Goal: Task Accomplishment & Management: Manage account settings

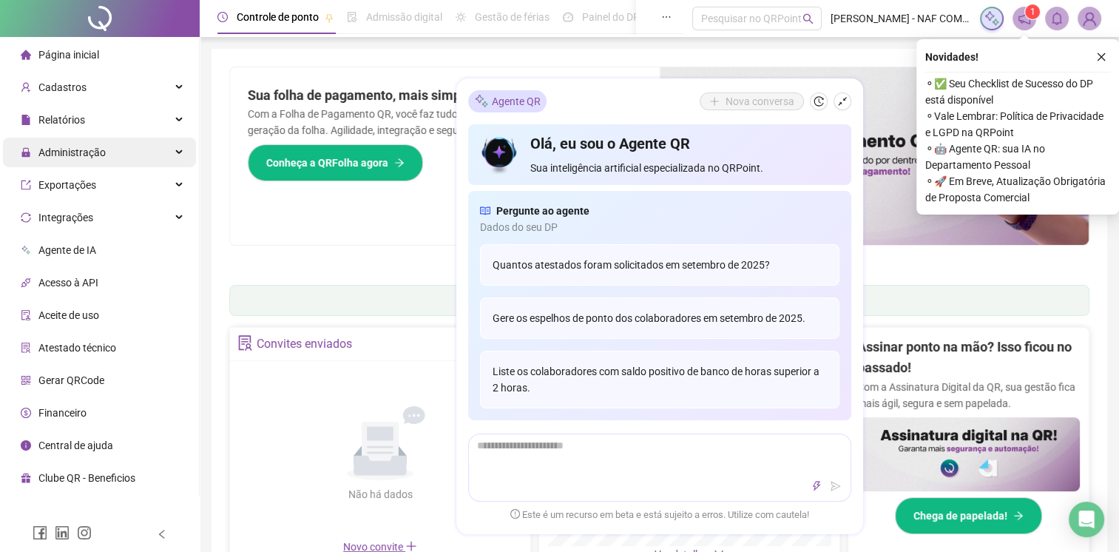
click at [61, 162] on span "Administração" at bounding box center [63, 153] width 85 height 30
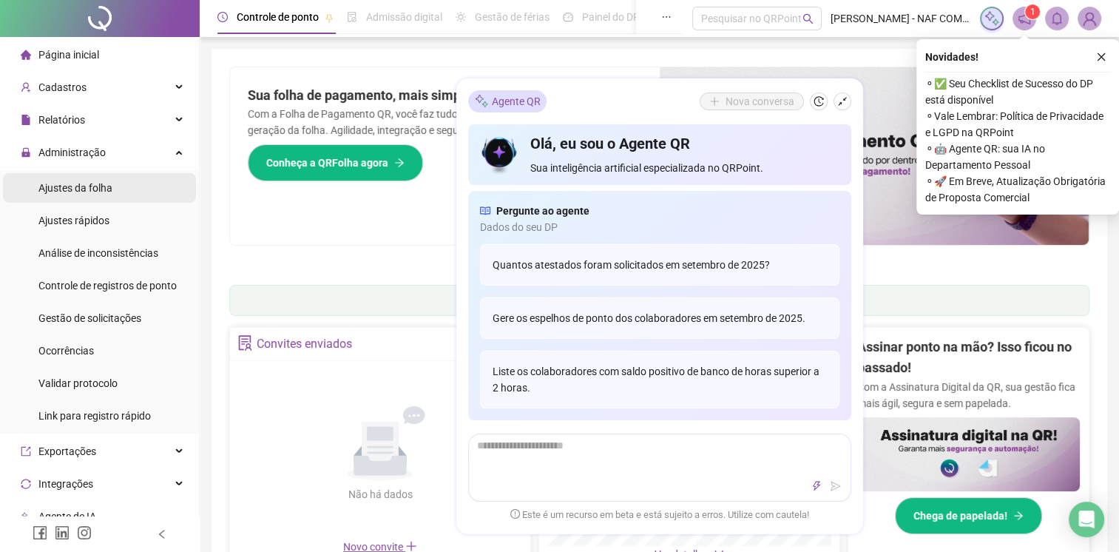
click at [61, 194] on div "Ajustes da folha" at bounding box center [75, 188] width 74 height 30
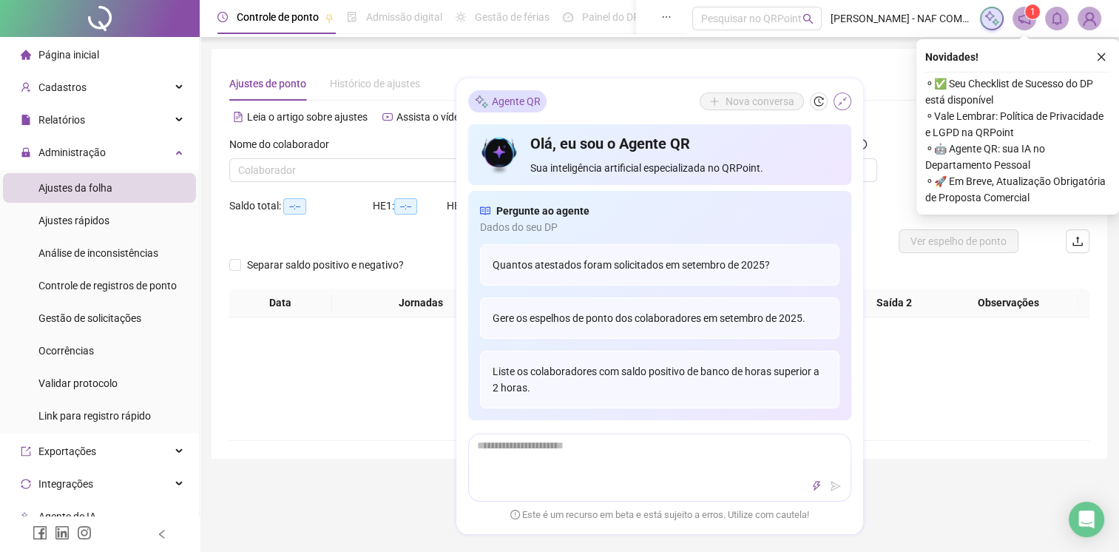
click at [846, 102] on icon "shrink" at bounding box center [842, 101] width 10 height 10
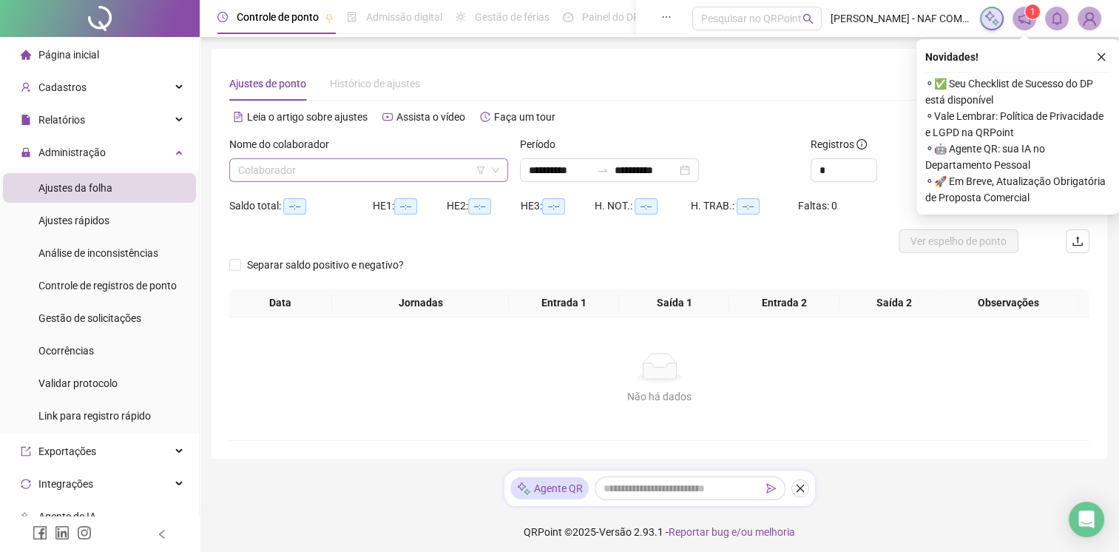
click at [383, 172] on input "search" at bounding box center [362, 170] width 248 height 22
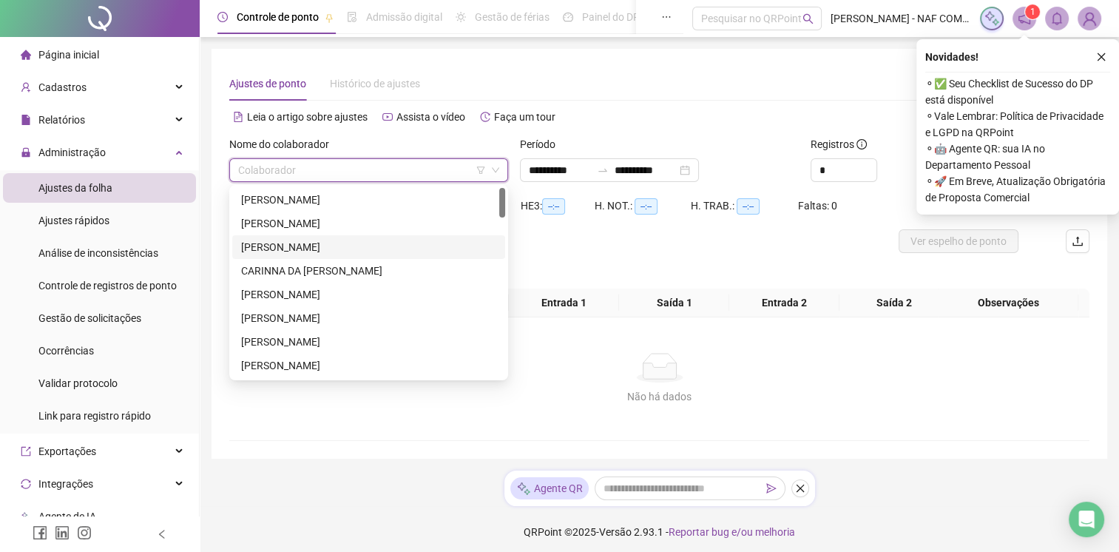
click at [342, 246] on div "[PERSON_NAME]" at bounding box center [368, 247] width 255 height 16
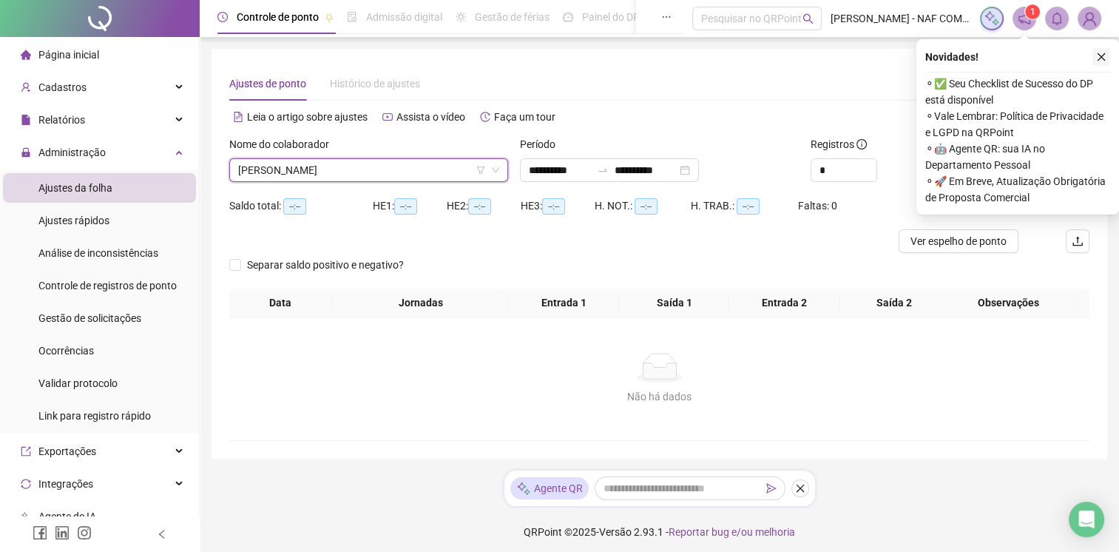
click at [1102, 58] on icon "close" at bounding box center [1102, 57] width 8 height 8
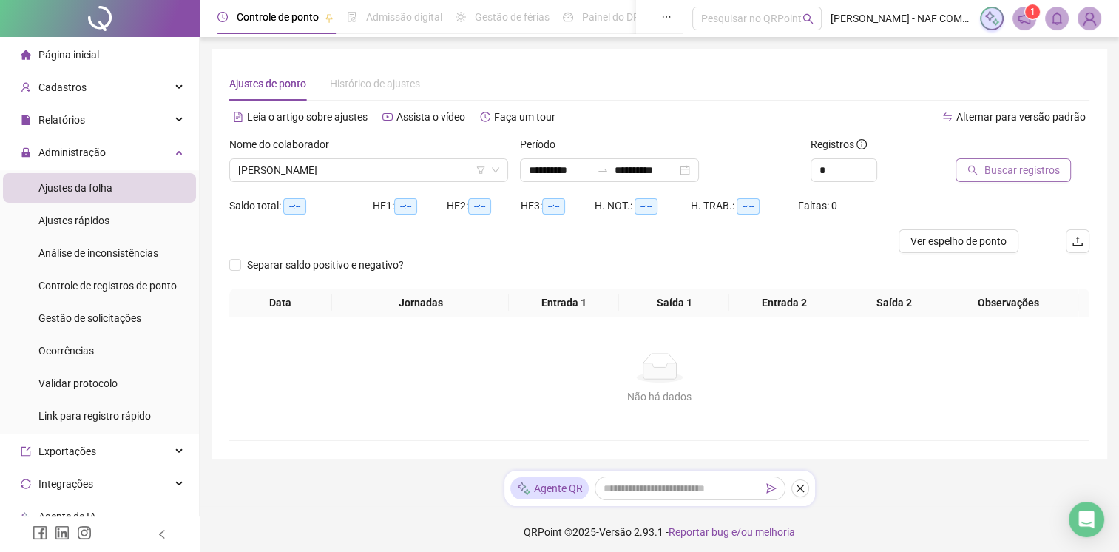
click at [1011, 170] on span "Buscar registros" at bounding box center [1021, 170] width 75 height 16
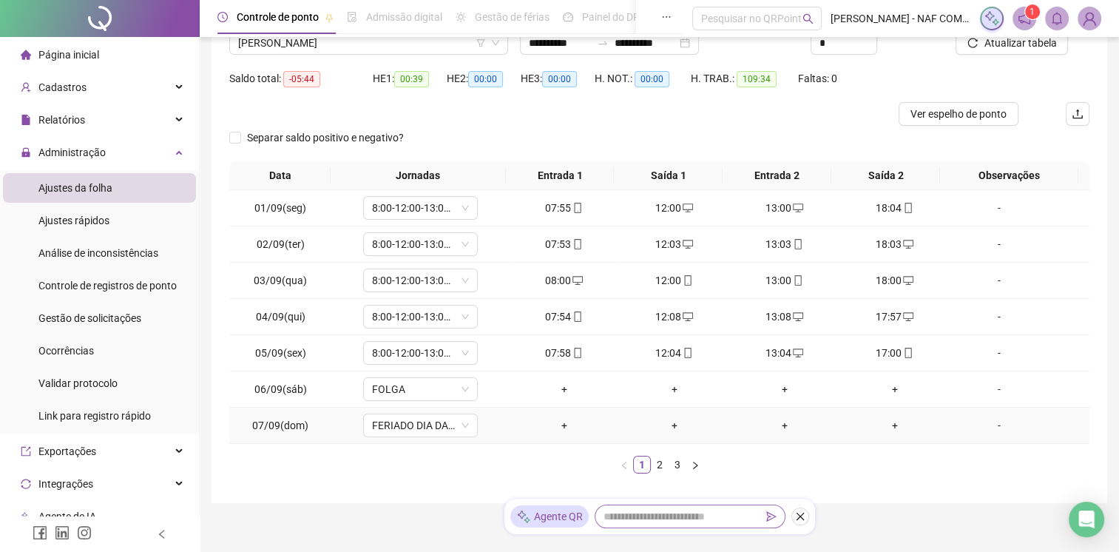
scroll to position [175, 0]
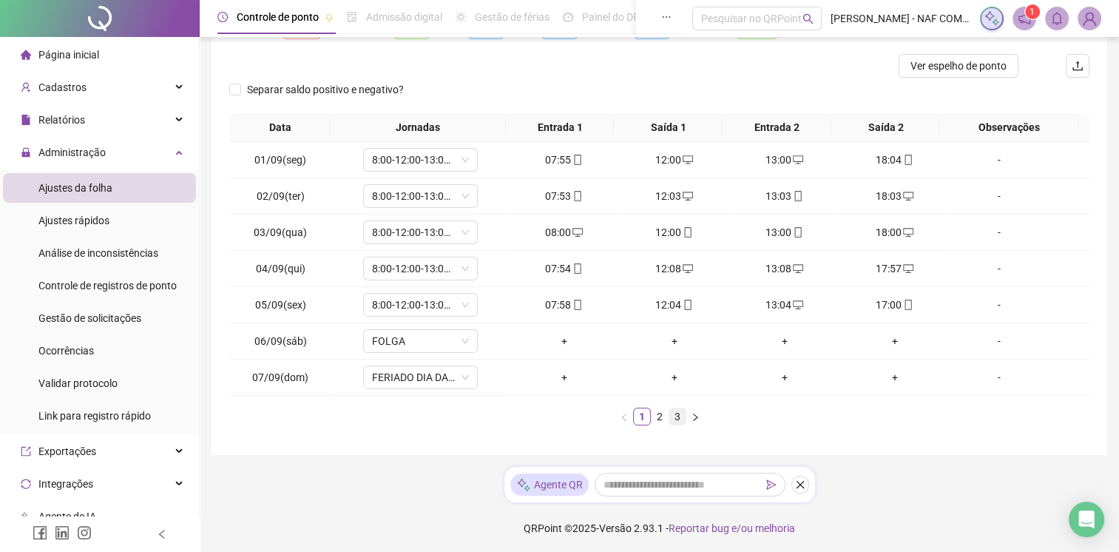
click at [671, 416] on link "3" at bounding box center [677, 416] width 16 height 16
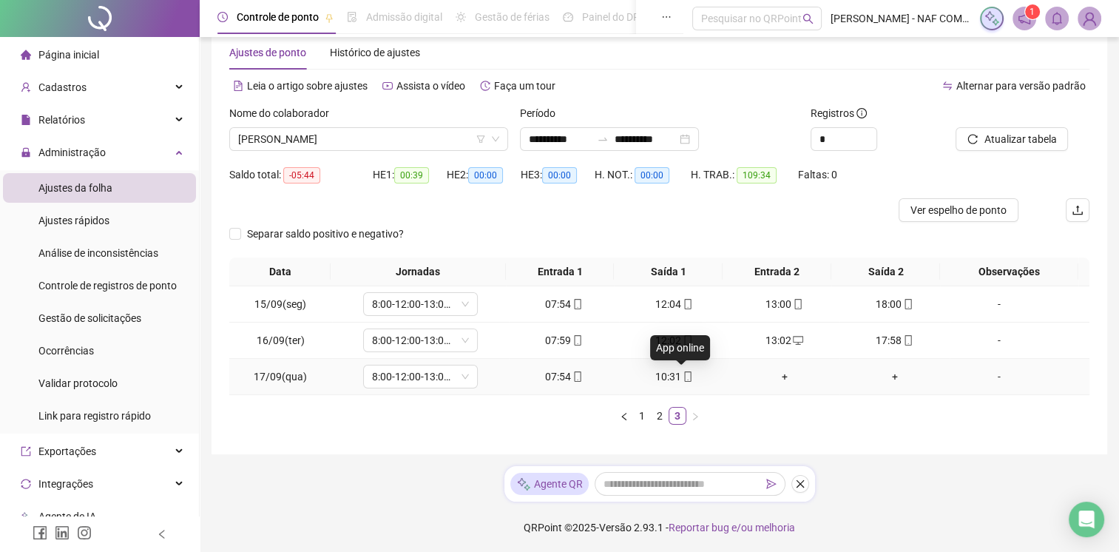
click at [688, 379] on div "10:31" at bounding box center [674, 376] width 98 height 16
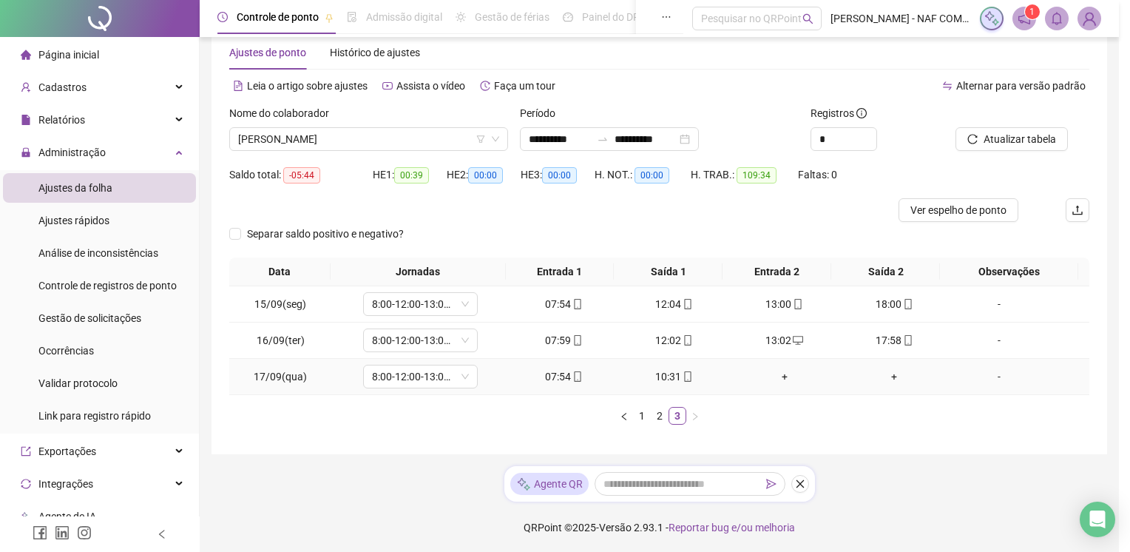
type input "**********"
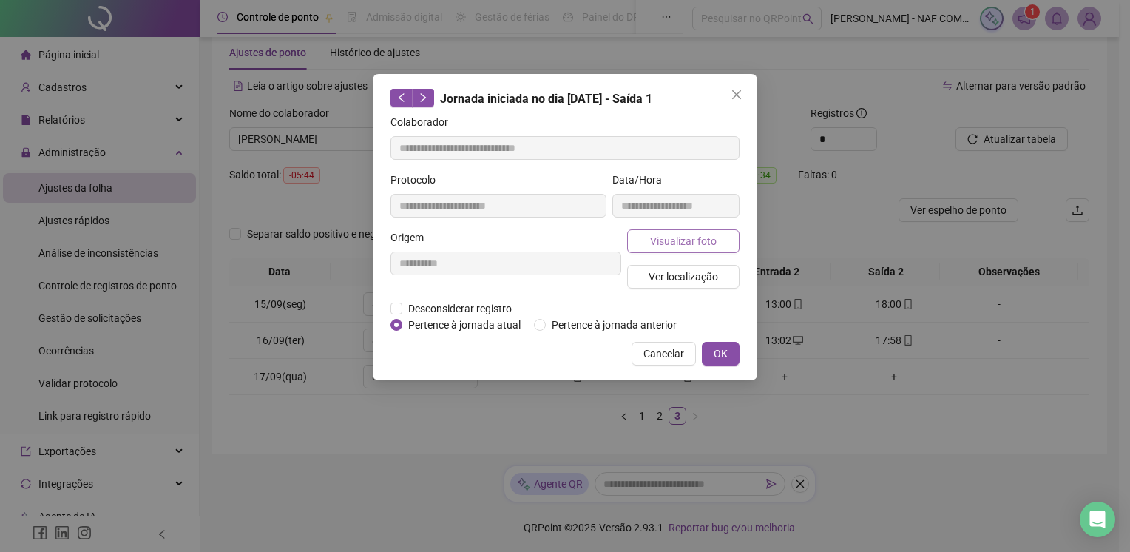
click at [692, 240] on span "Visualizar foto" at bounding box center [683, 241] width 67 height 16
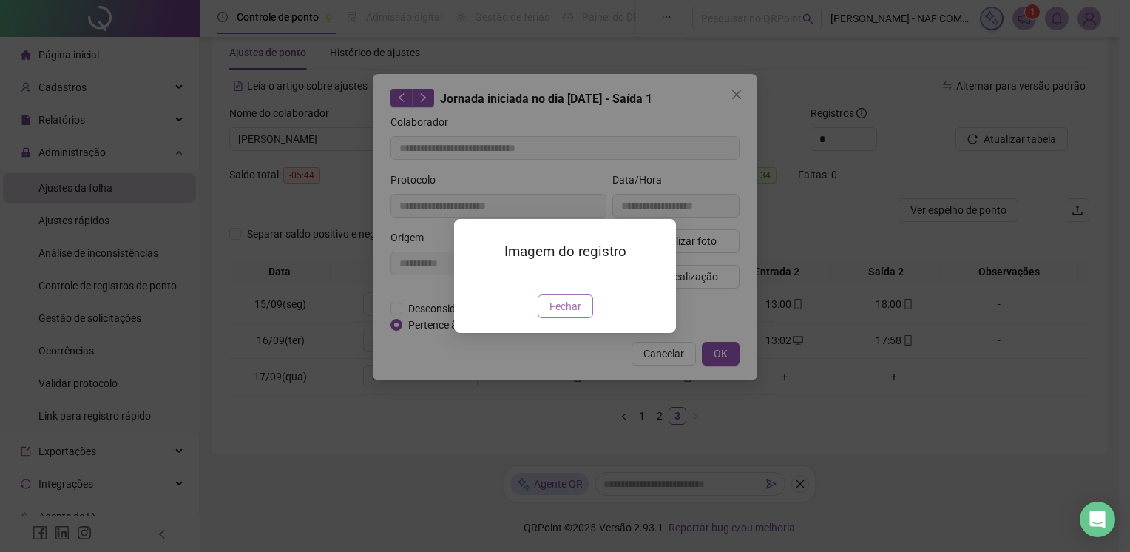
click at [565, 314] on span "Fechar" at bounding box center [566, 306] width 32 height 16
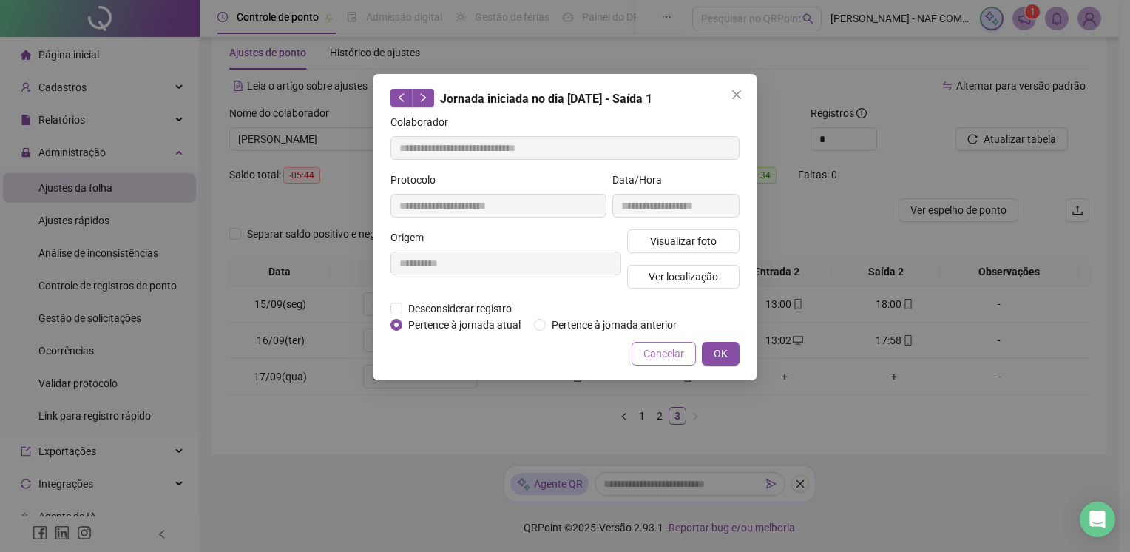
click at [678, 359] on span "Cancelar" at bounding box center [664, 353] width 41 height 16
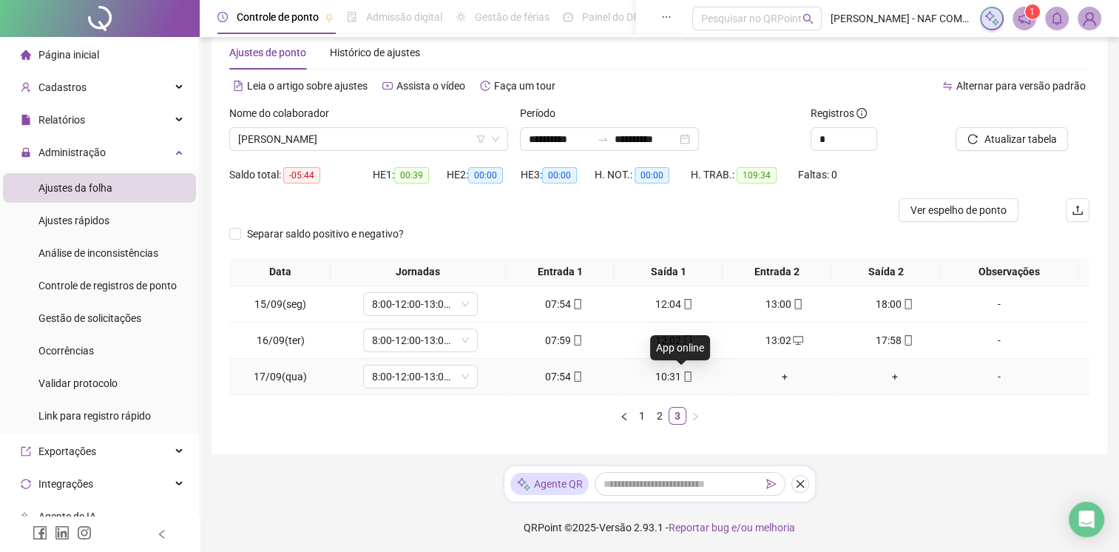
click at [683, 377] on icon "mobile" at bounding box center [688, 376] width 10 height 10
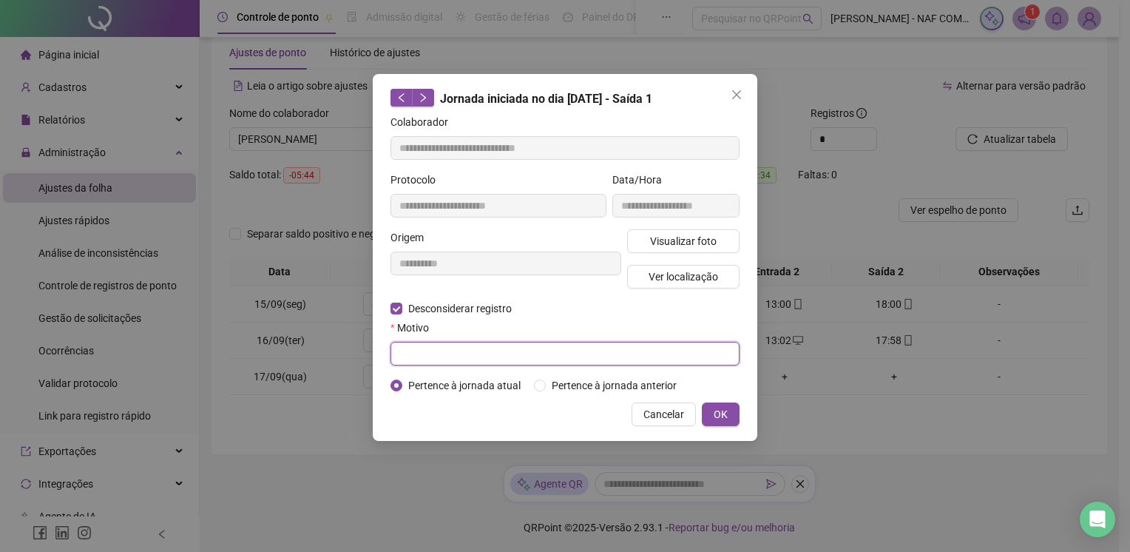
click at [513, 357] on input "text" at bounding box center [565, 354] width 349 height 24
click at [408, 352] on input "*****" at bounding box center [565, 354] width 349 height 24
type input "******"
click at [725, 411] on span "OK" at bounding box center [721, 414] width 14 height 16
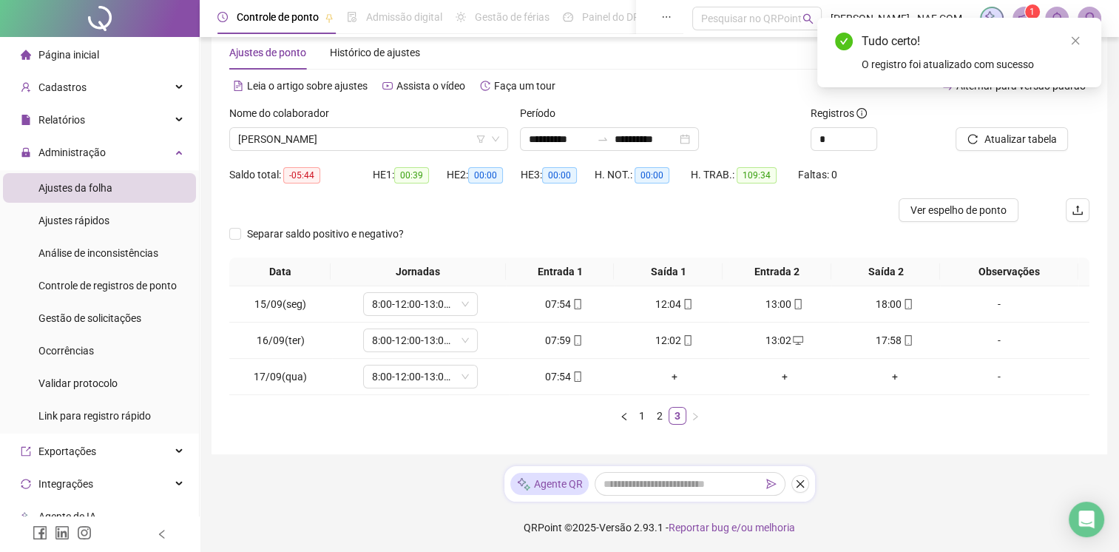
click at [950, 108] on div "**********" at bounding box center [659, 134] width 872 height 58
drag, startPoint x: 950, startPoint y: 108, endPoint x: 1021, endPoint y: 135, distance: 76.1
click at [1021, 135] on span "Atualizar tabela" at bounding box center [1020, 139] width 72 height 16
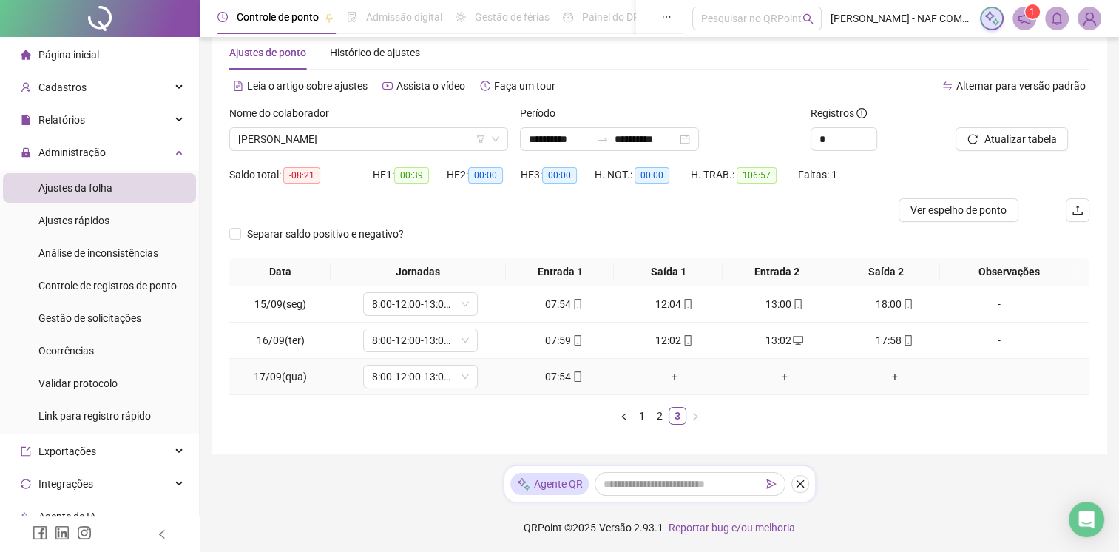
click at [664, 380] on div "+" at bounding box center [674, 376] width 98 height 16
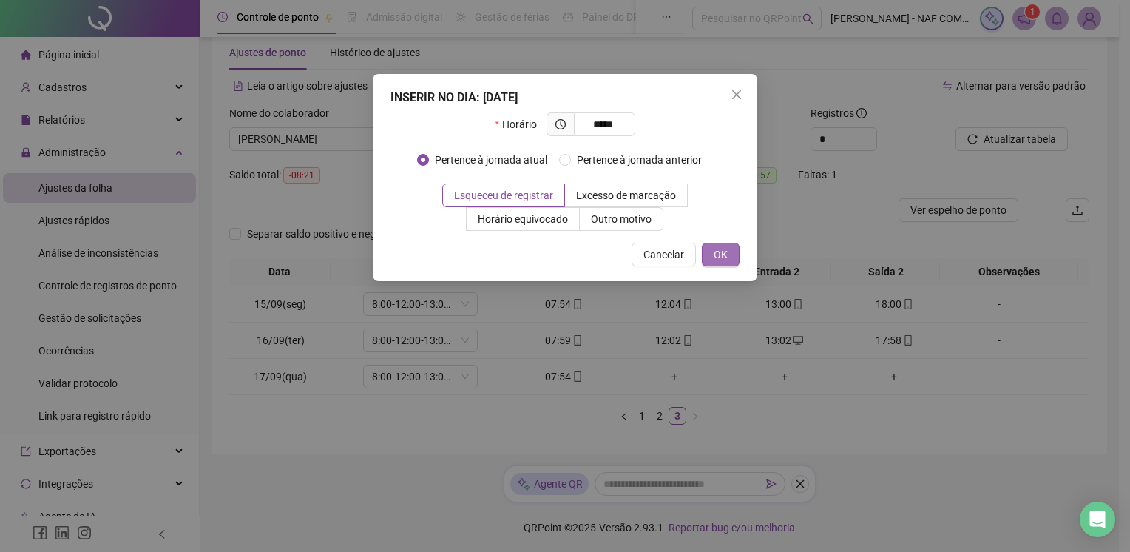
type input "*****"
click at [727, 257] on span "OK" at bounding box center [721, 254] width 14 height 16
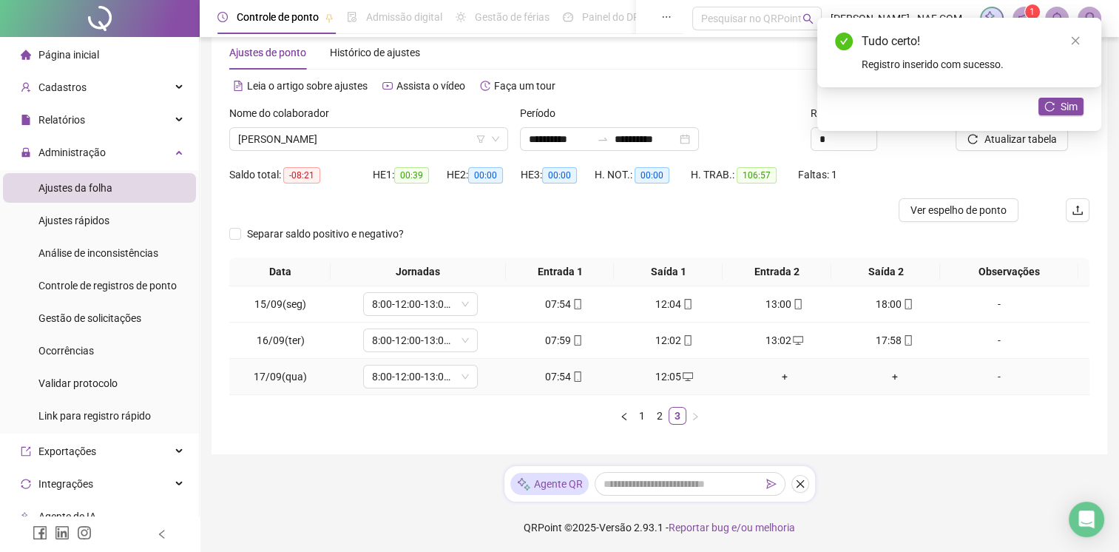
click at [783, 374] on div "+" at bounding box center [784, 376] width 98 height 16
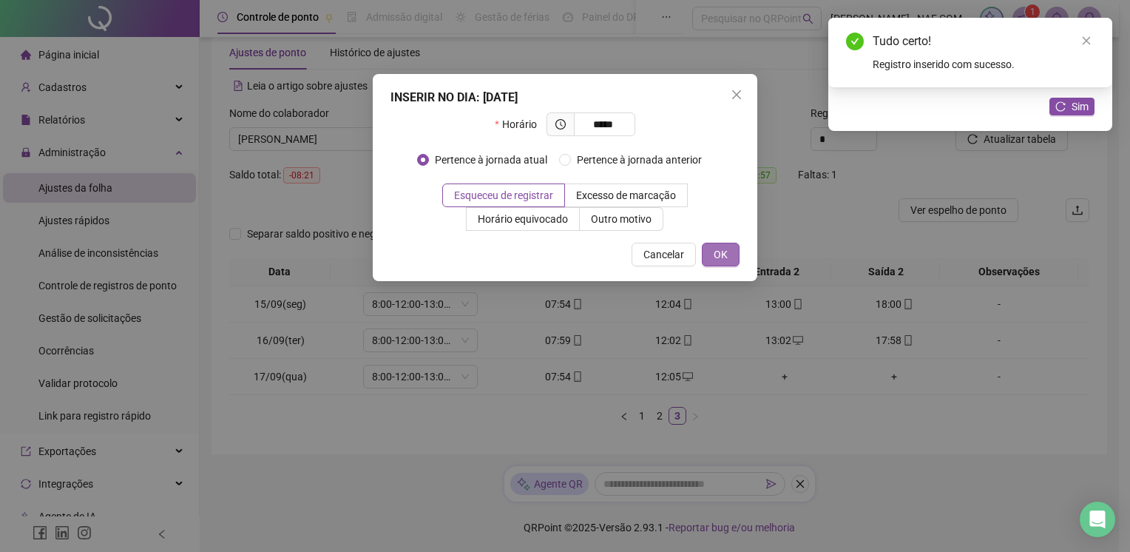
type input "*****"
click at [723, 243] on button "OK" at bounding box center [721, 255] width 38 height 24
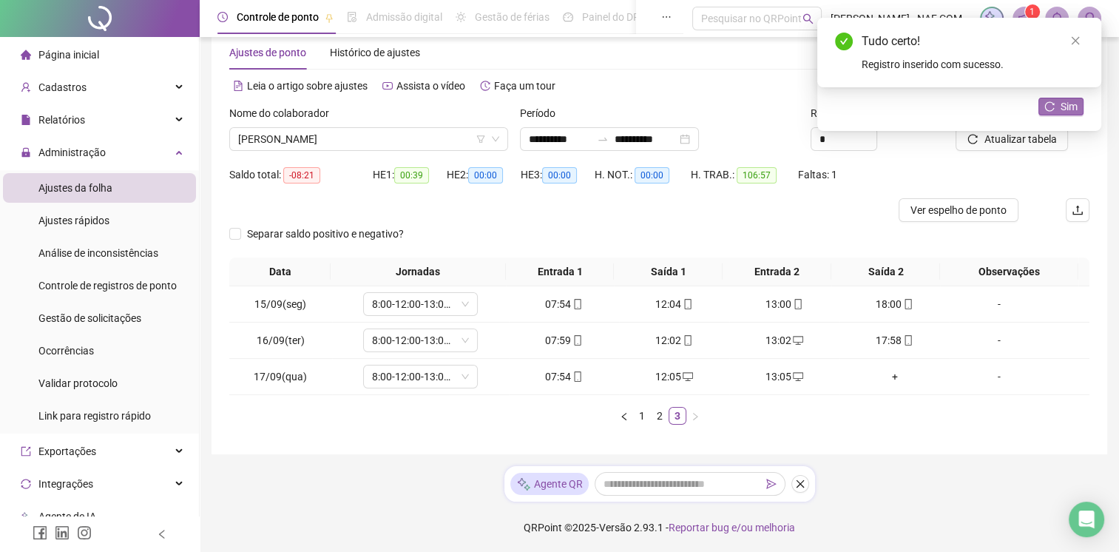
click at [1074, 108] on span "Sim" at bounding box center [1069, 106] width 17 height 16
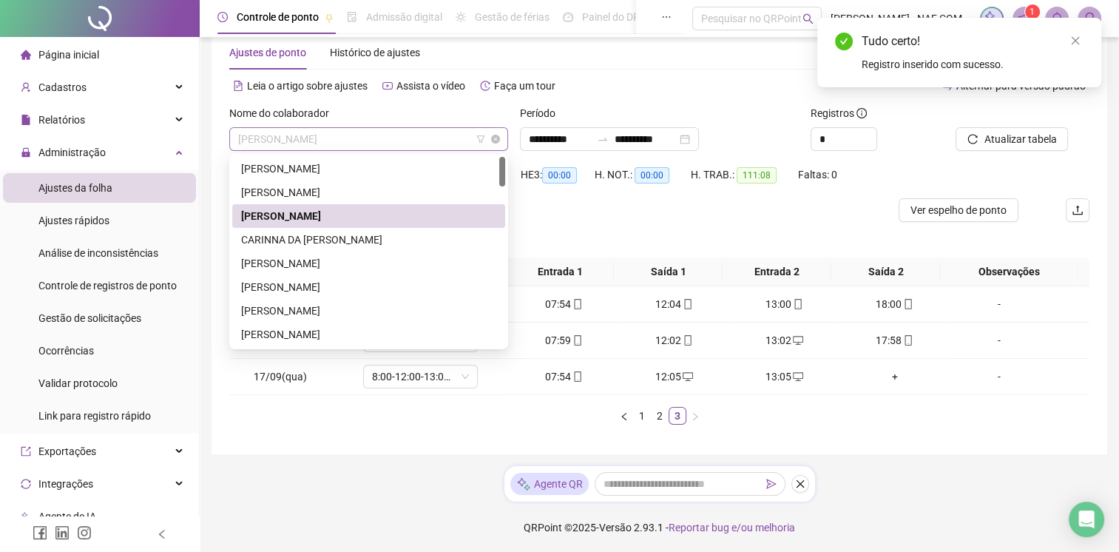
click at [412, 144] on span "[PERSON_NAME]" at bounding box center [368, 139] width 261 height 22
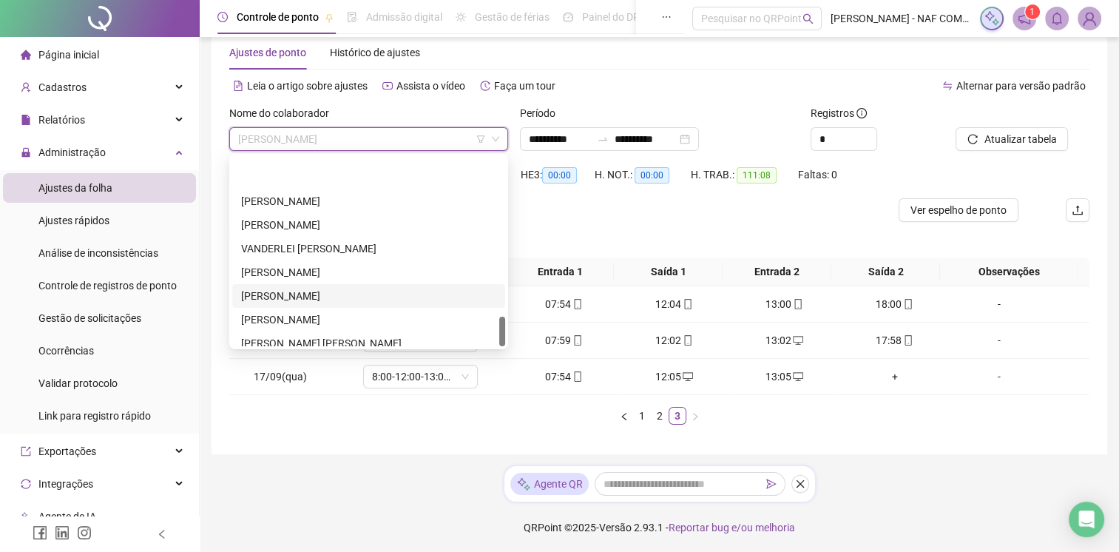
scroll to position [1018, 0]
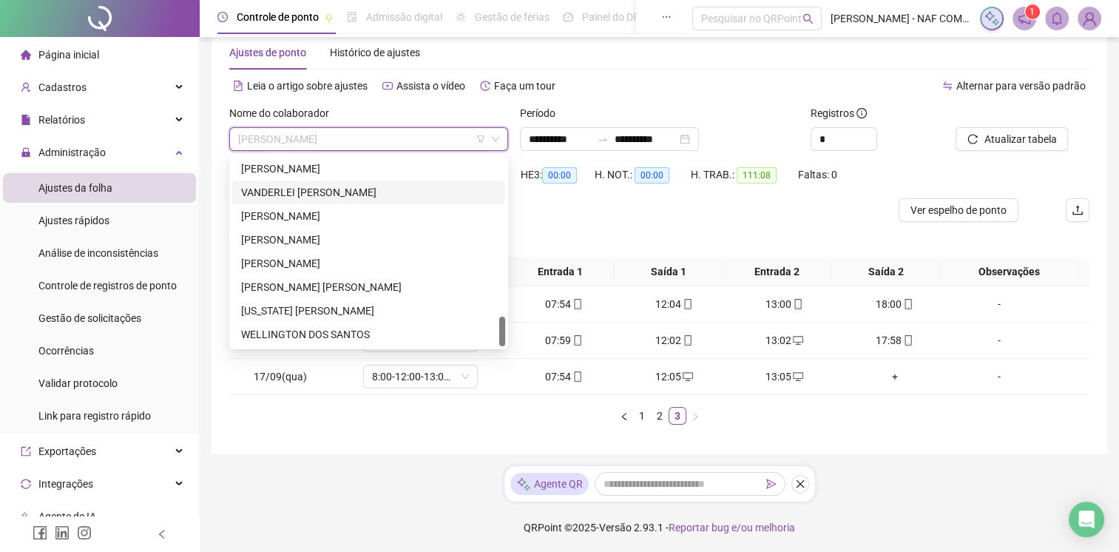
click at [359, 197] on div "VANDERLEI [PERSON_NAME]" at bounding box center [368, 192] width 255 height 16
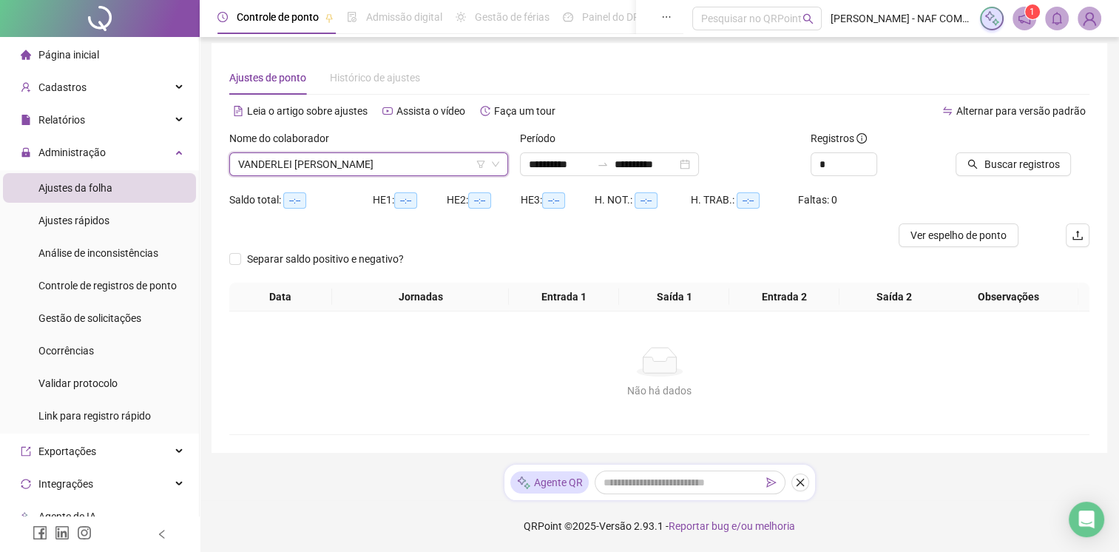
scroll to position [16, 0]
click at [359, 197] on div "Saldo total: --:--" at bounding box center [301, 200] width 144 height 17
click at [1027, 156] on span "Buscar registros" at bounding box center [1021, 164] width 75 height 16
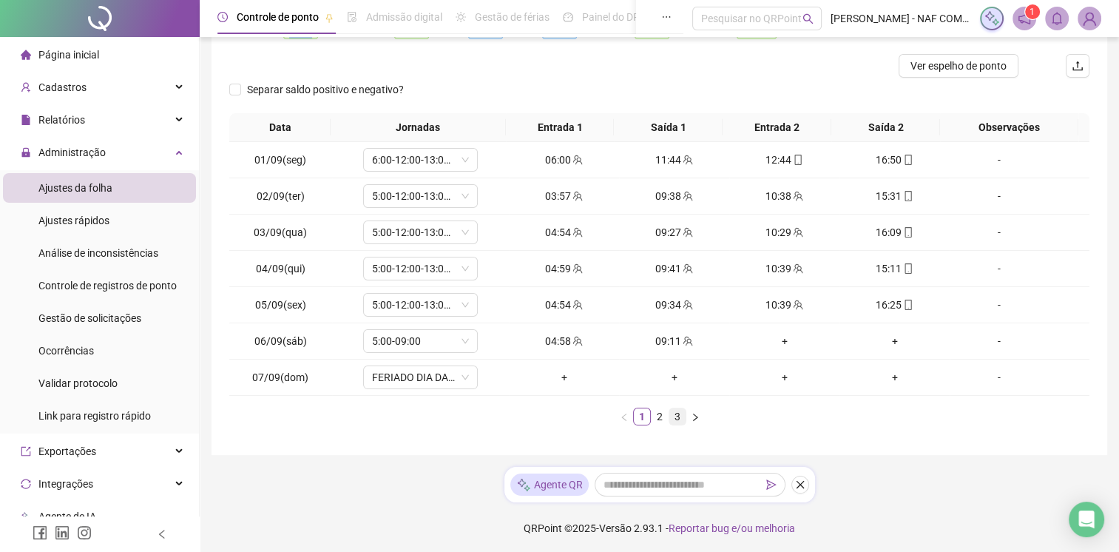
click at [672, 416] on link "3" at bounding box center [677, 416] width 16 height 16
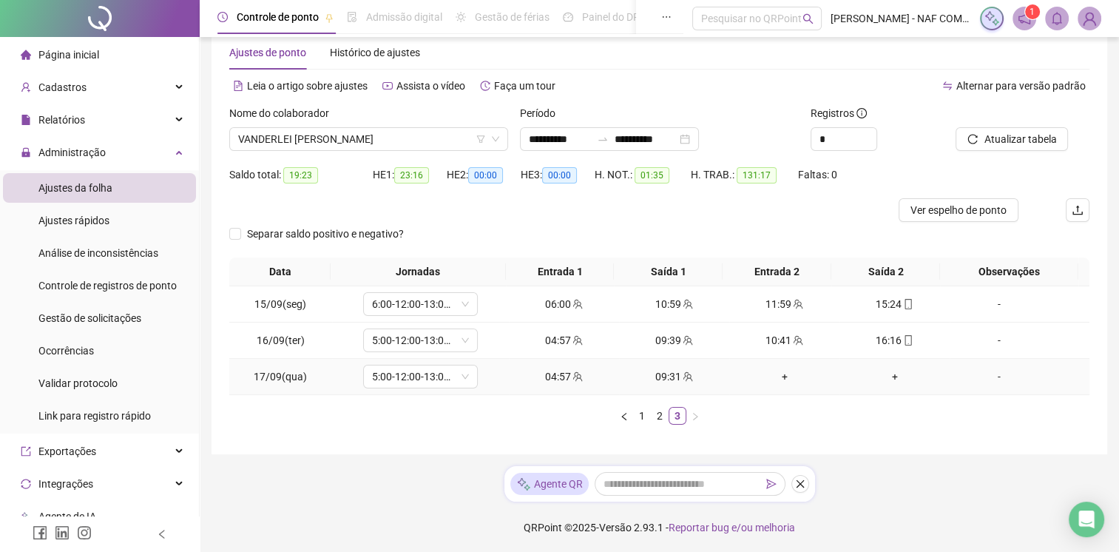
click at [777, 376] on div "+" at bounding box center [784, 376] width 98 height 16
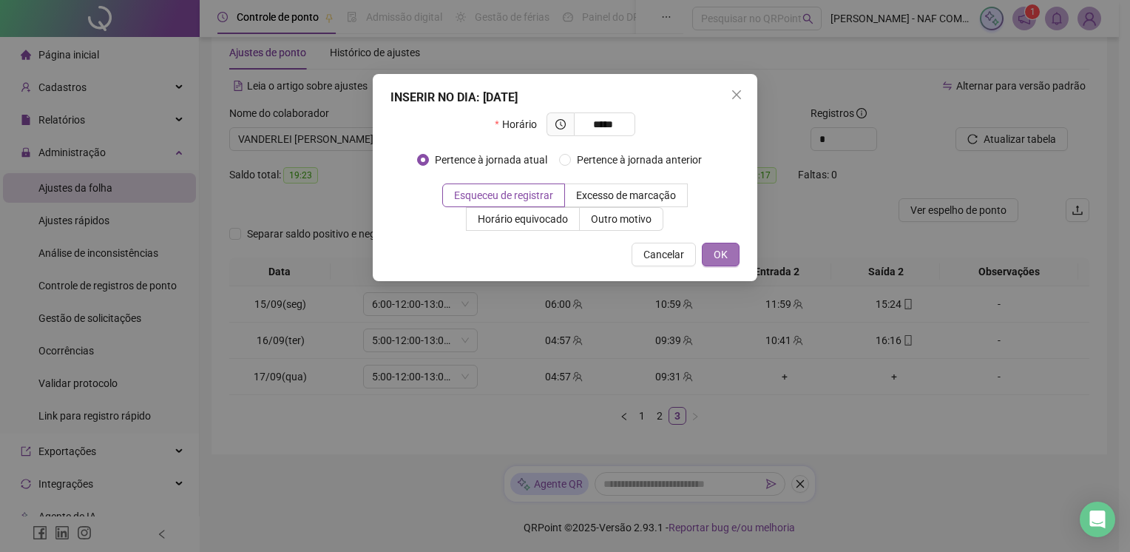
type input "*****"
click at [720, 254] on span "OK" at bounding box center [721, 254] width 14 height 16
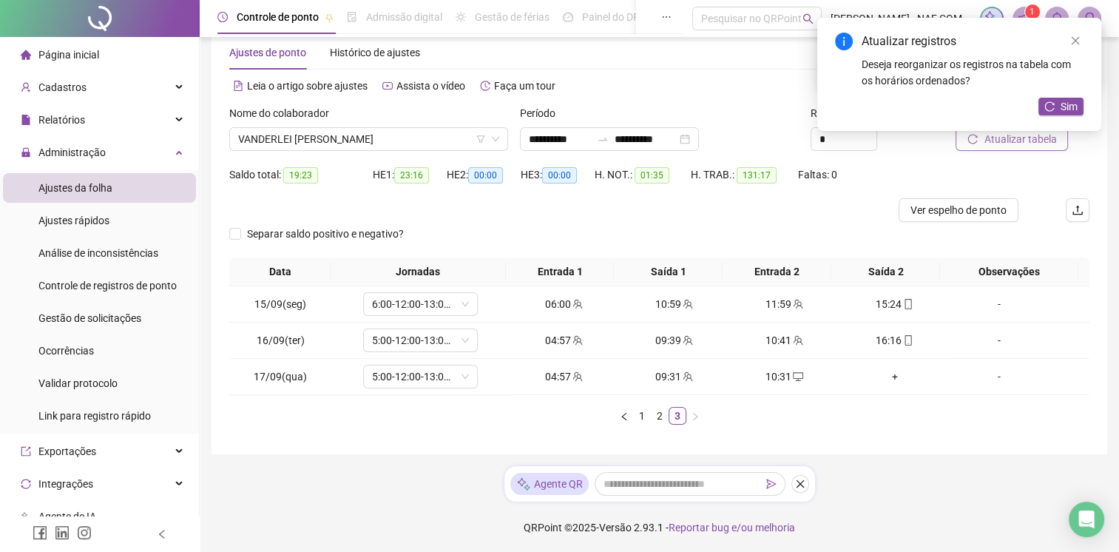
click at [1011, 146] on span "Atualizar tabela" at bounding box center [1020, 139] width 72 height 16
click at [1077, 40] on icon "close" at bounding box center [1075, 41] width 10 height 10
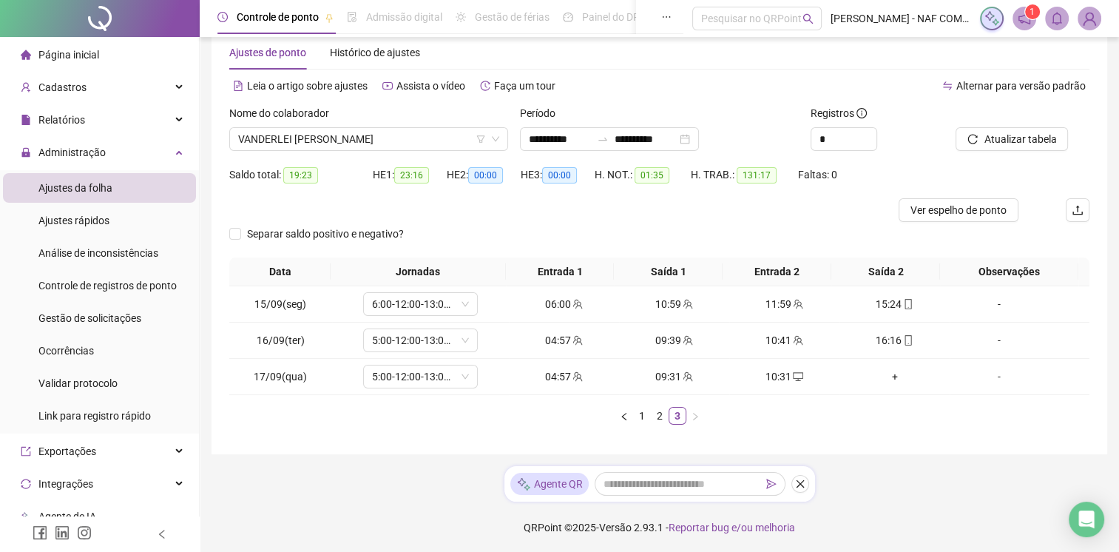
click at [1022, 22] on icon "notification" at bounding box center [1024, 18] width 13 height 13
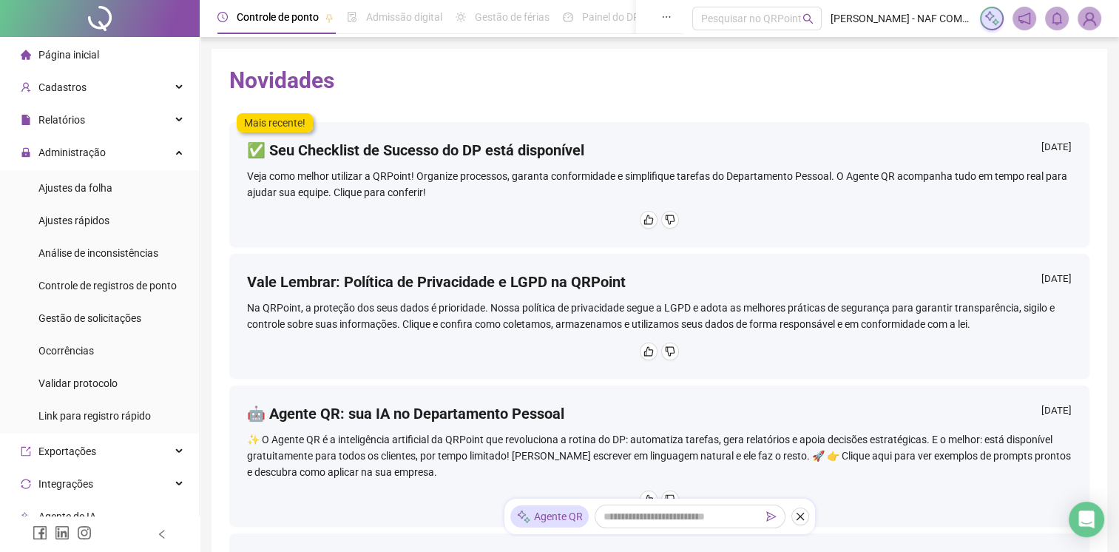
click at [473, 220] on div at bounding box center [659, 220] width 825 height 18
click at [61, 124] on span "Relatórios" at bounding box center [61, 120] width 47 height 12
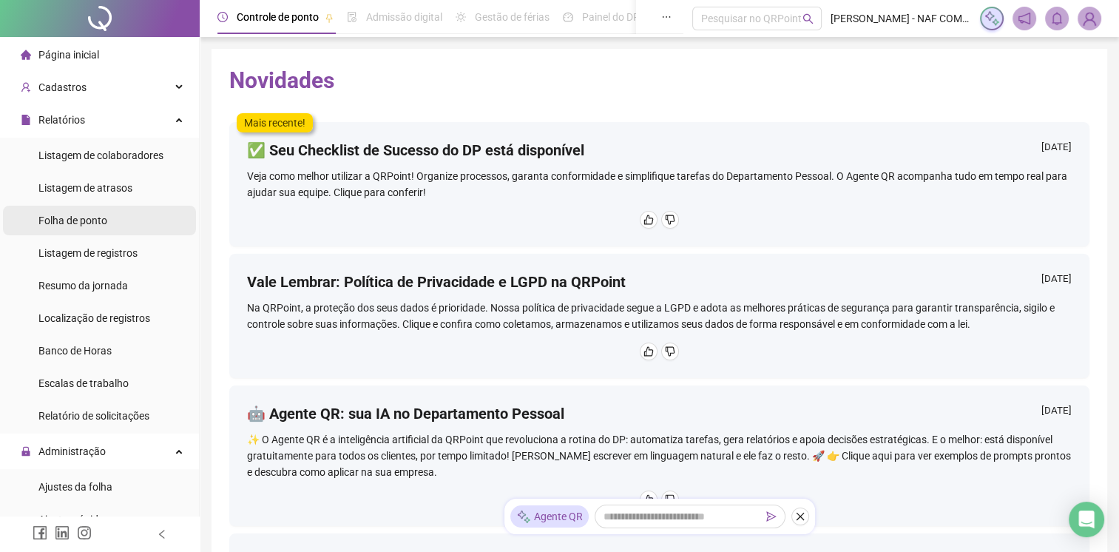
click at [62, 229] on div "Folha de ponto" at bounding box center [72, 221] width 69 height 30
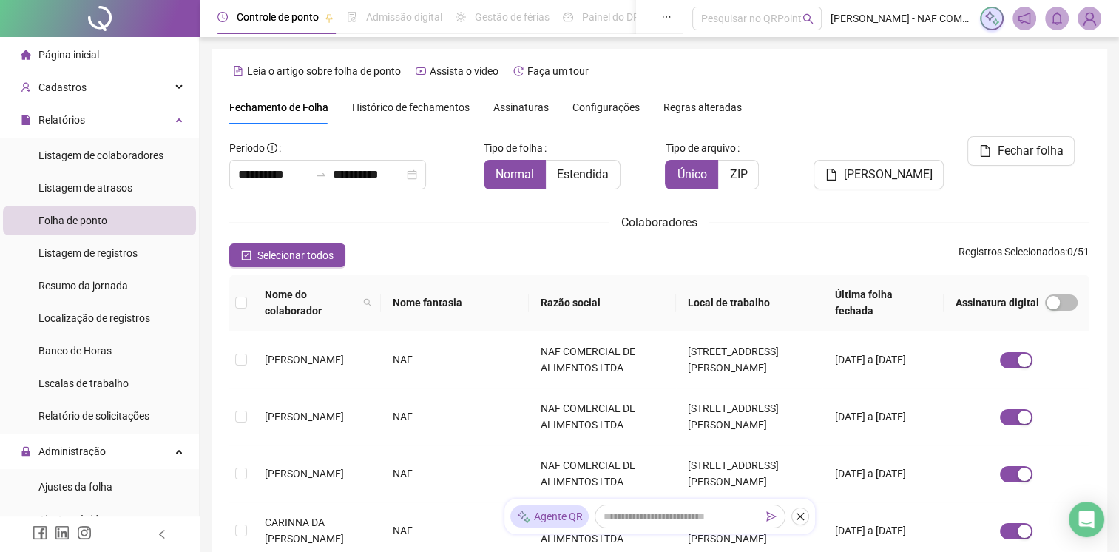
scroll to position [18, 0]
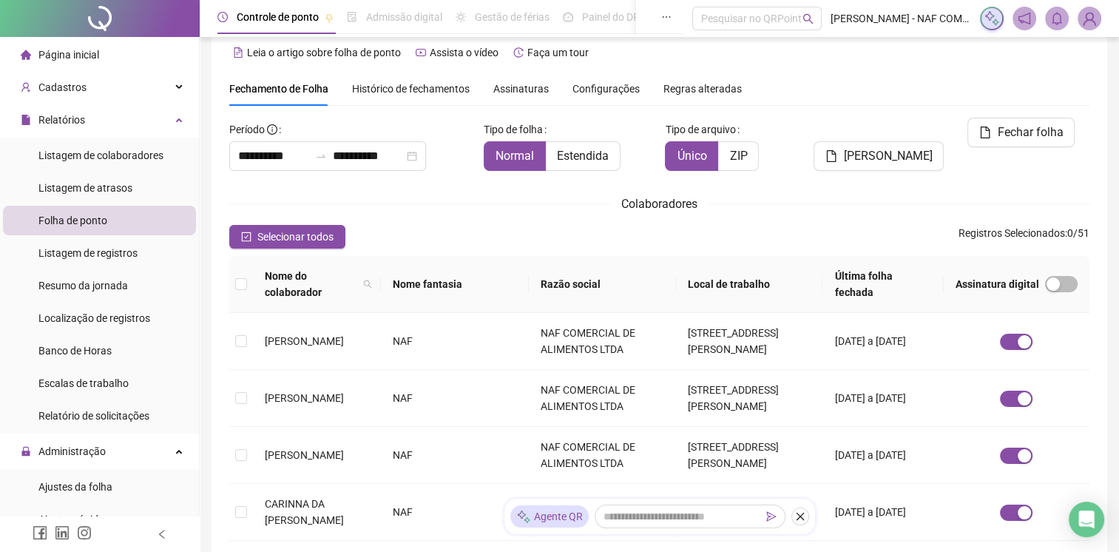
click at [520, 90] on span "Assinaturas" at bounding box center [520, 89] width 55 height 10
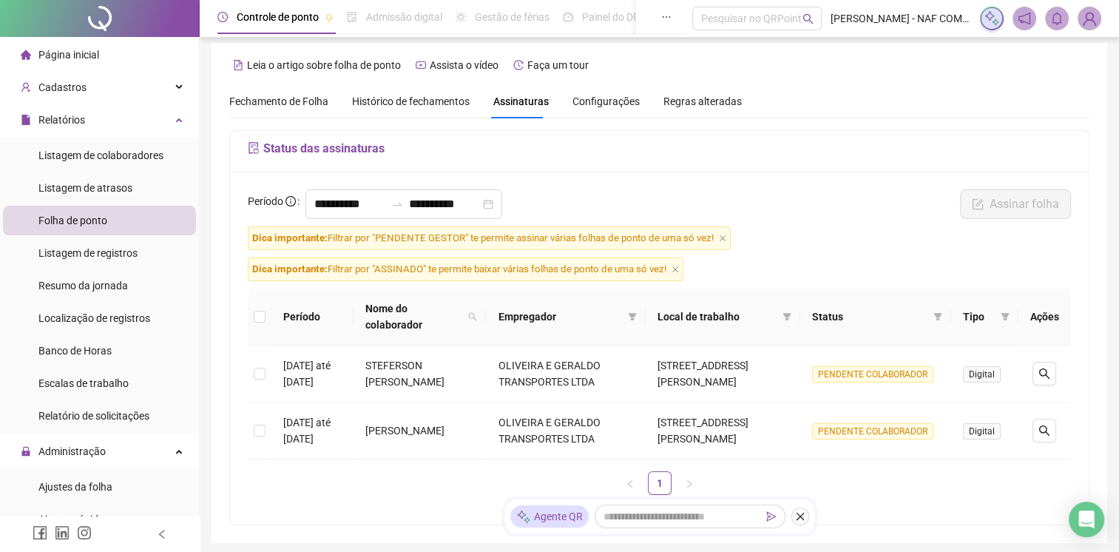
scroll to position [0, 0]
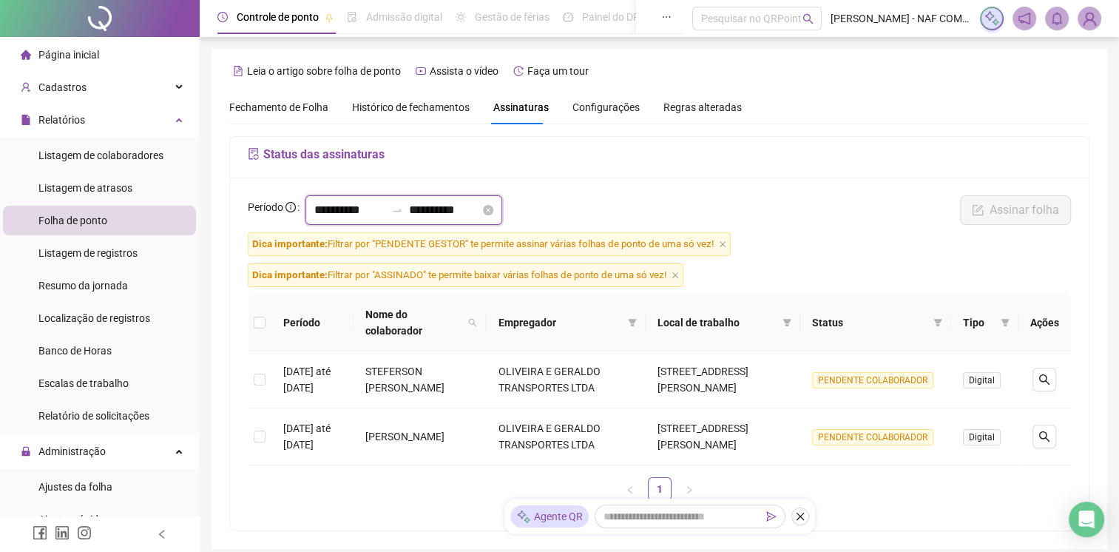
click at [480, 209] on input "**********" at bounding box center [444, 210] width 71 height 18
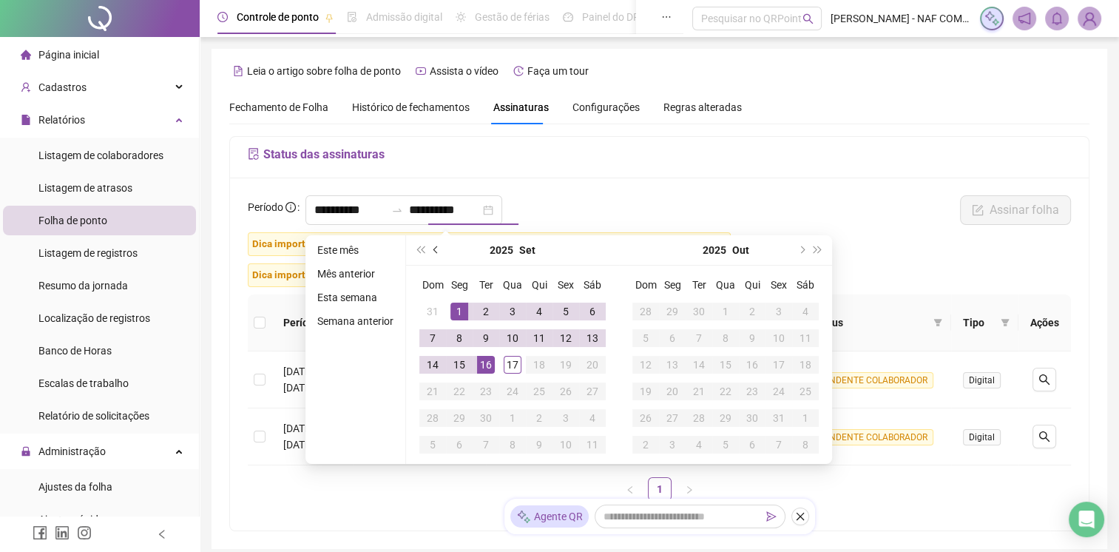
click at [433, 249] on span "prev-year" at bounding box center [436, 249] width 7 height 7
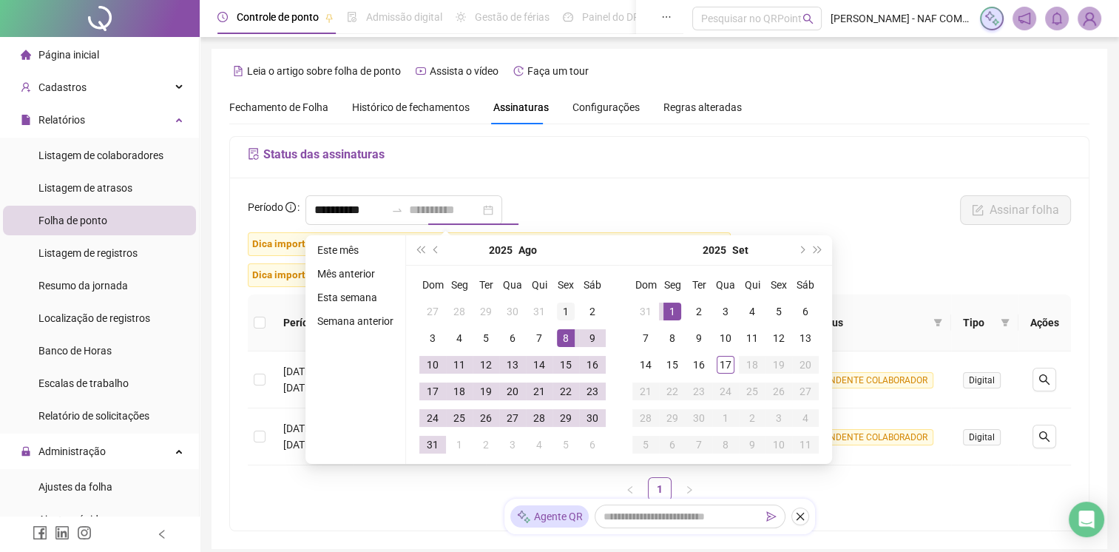
type input "**********"
click at [559, 309] on div "1" at bounding box center [566, 312] width 18 height 18
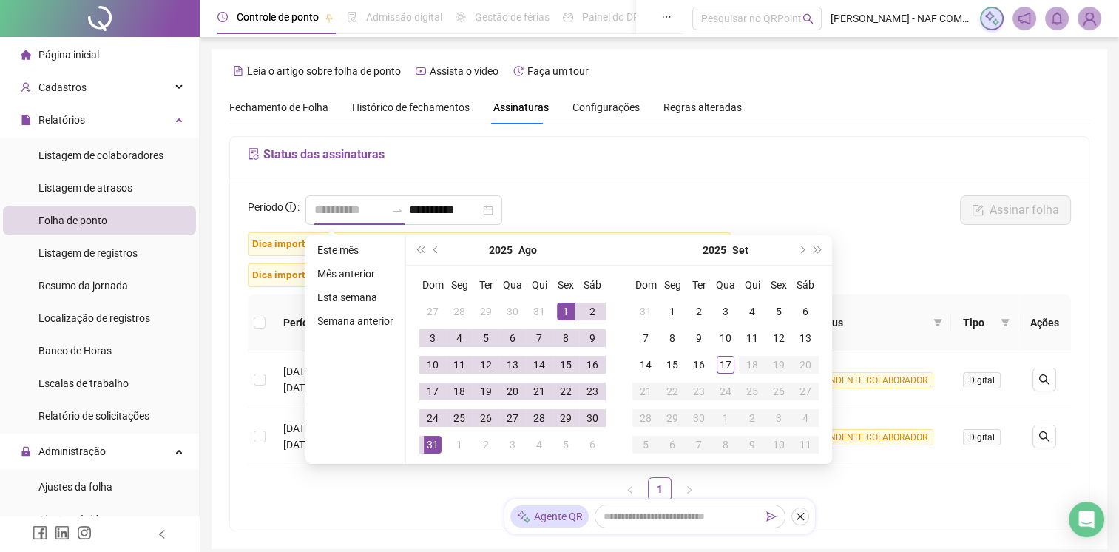
click at [440, 451] on td "31" at bounding box center [432, 444] width 27 height 27
type input "**********"
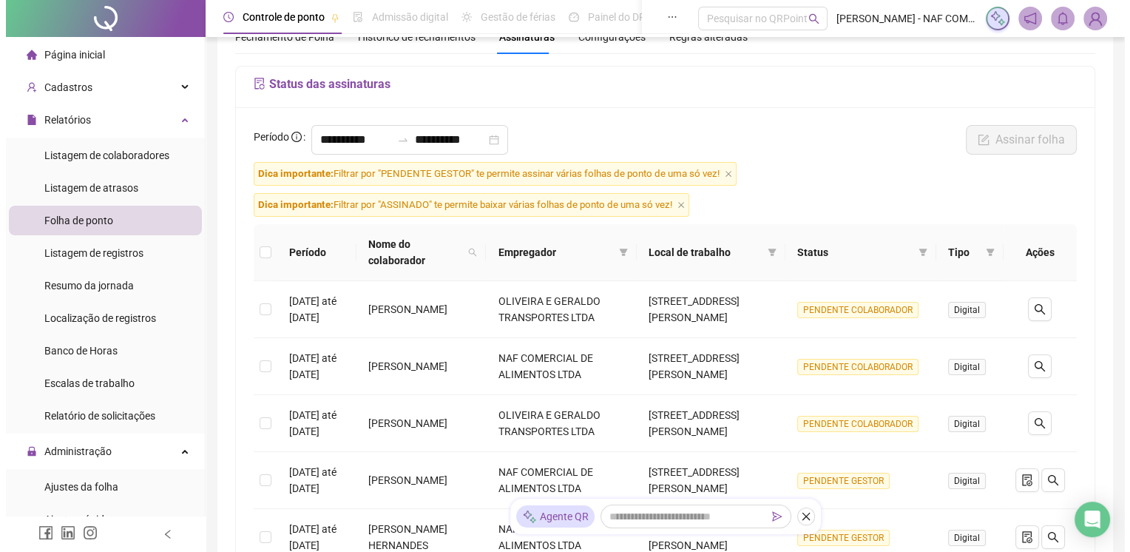
scroll to position [148, 0]
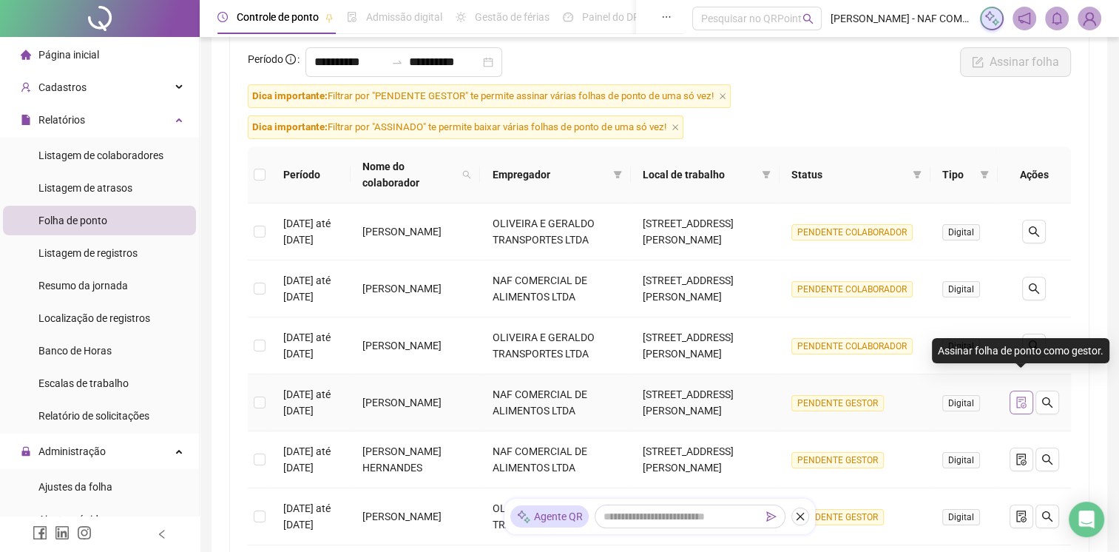
click at [1016, 396] on icon "file-done" at bounding box center [1021, 402] width 10 height 12
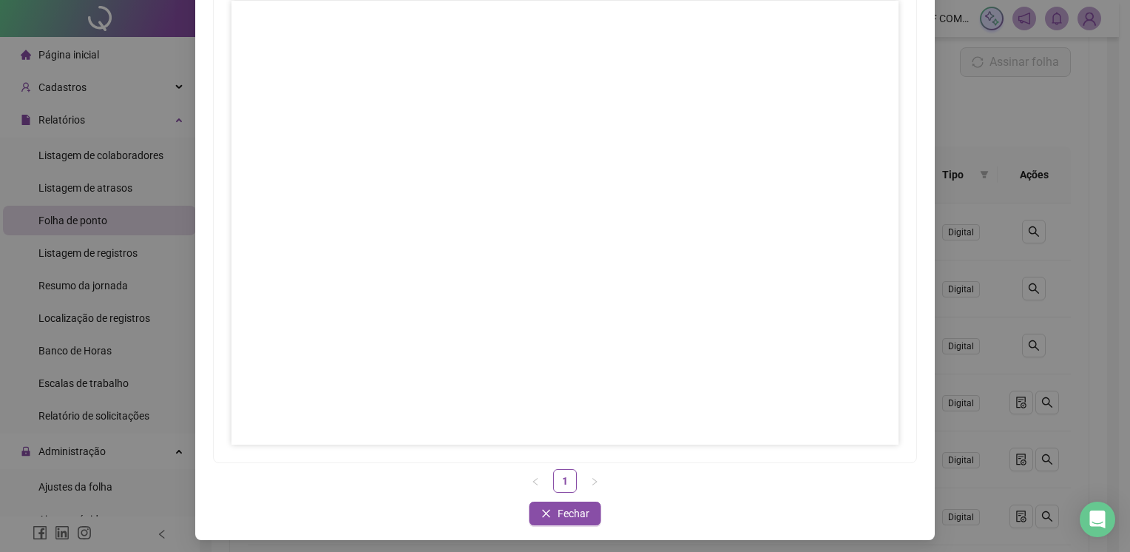
scroll to position [0, 0]
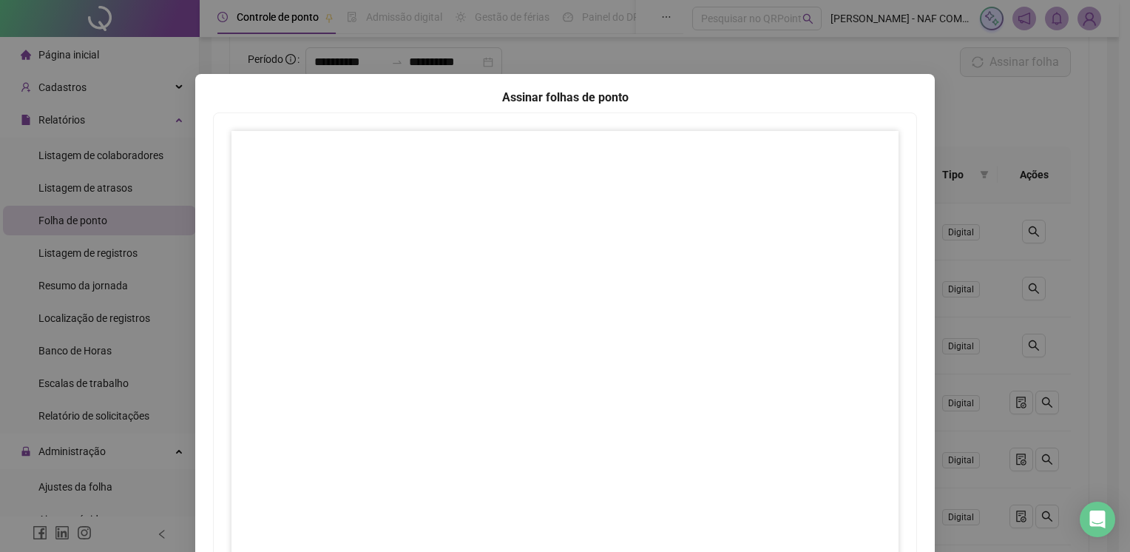
click at [914, 23] on div "Assinar folhas de ponto 1 Fechar Fechar" at bounding box center [565, 276] width 1130 height 552
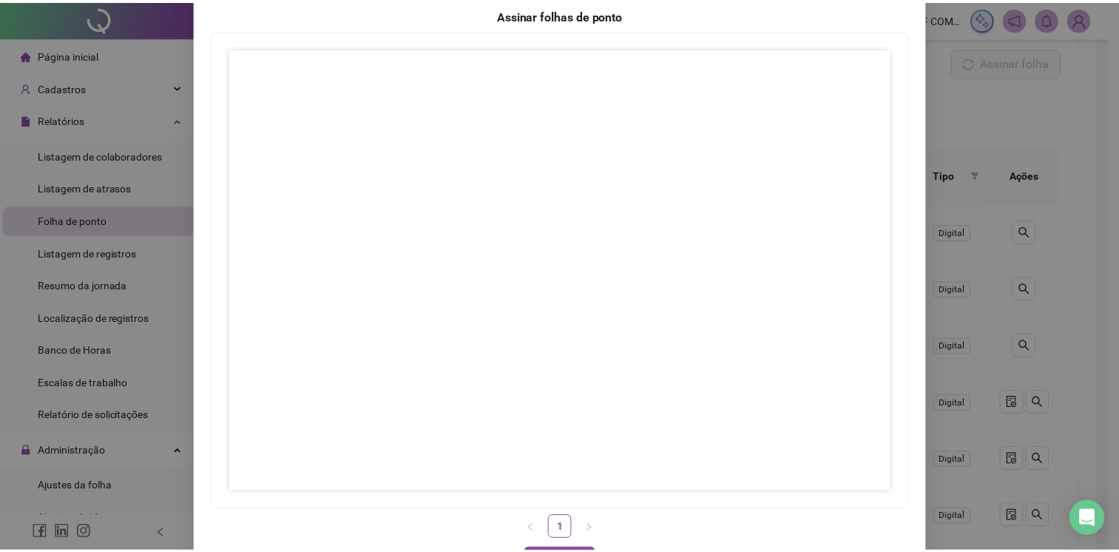
scroll to position [135, 0]
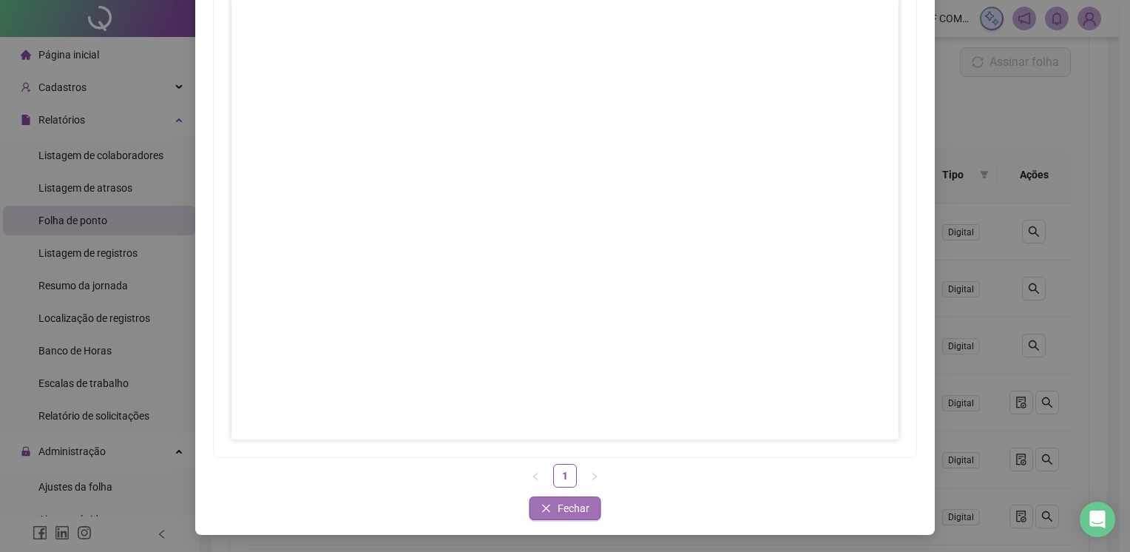
click at [585, 510] on button "Fechar" at bounding box center [566, 508] width 72 height 24
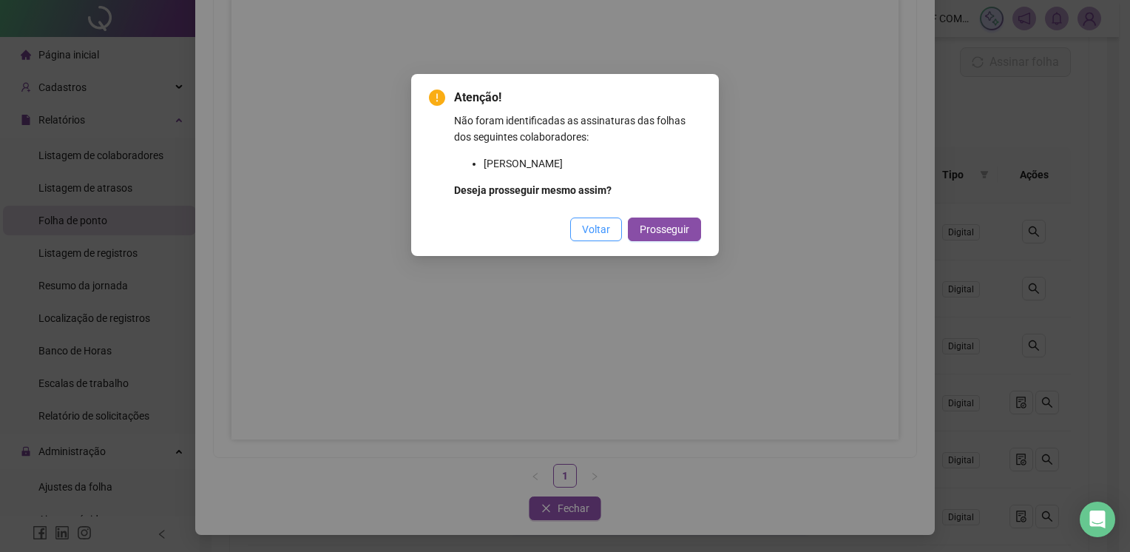
click at [610, 229] on span "Voltar" at bounding box center [596, 229] width 28 height 16
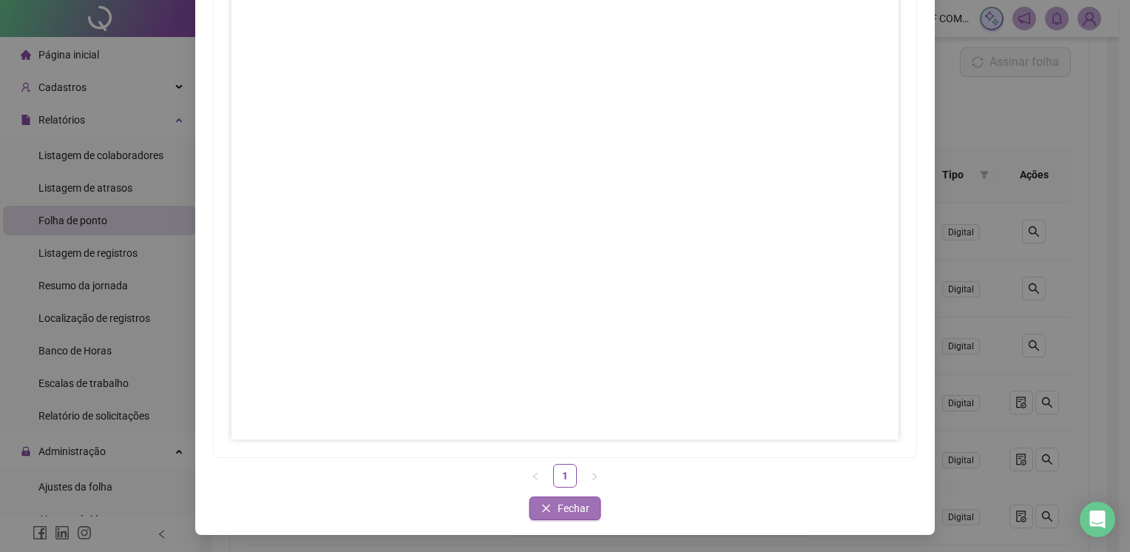
click at [573, 507] on span "Fechar" at bounding box center [574, 508] width 32 height 16
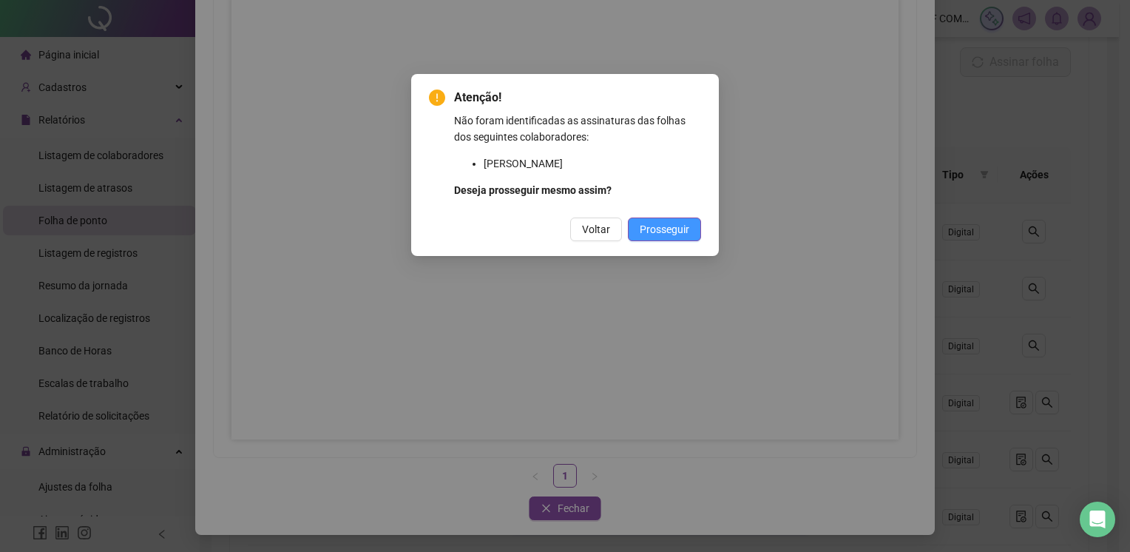
click at [661, 223] on span "Prosseguir" at bounding box center [665, 229] width 50 height 16
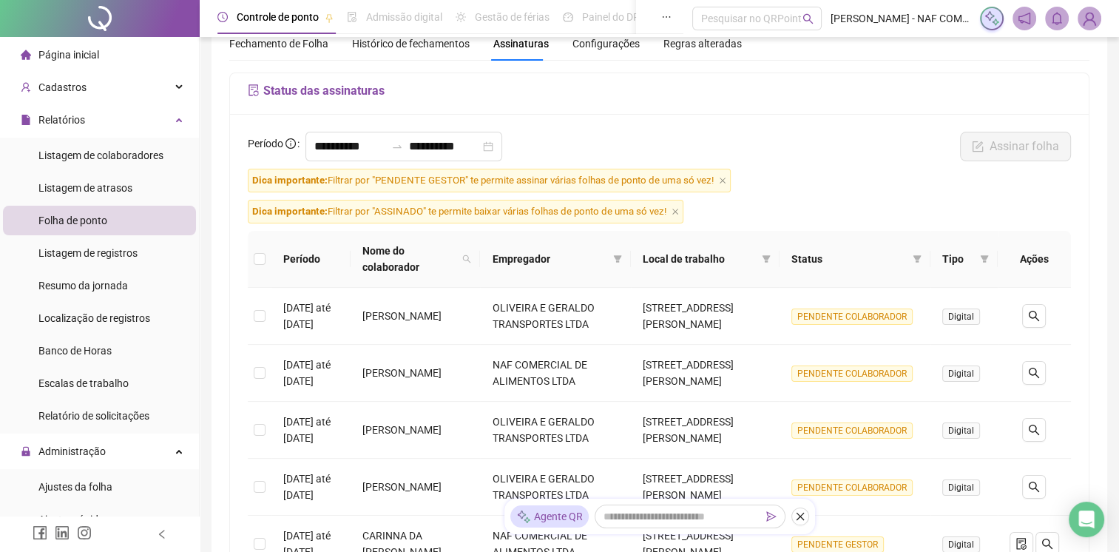
scroll to position [0, 0]
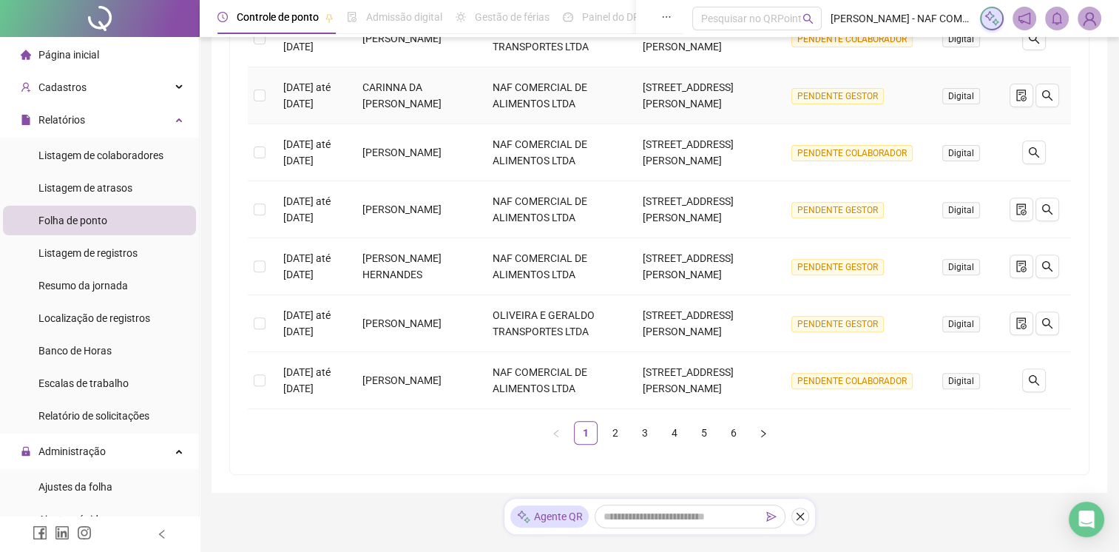
scroll to position [532, 0]
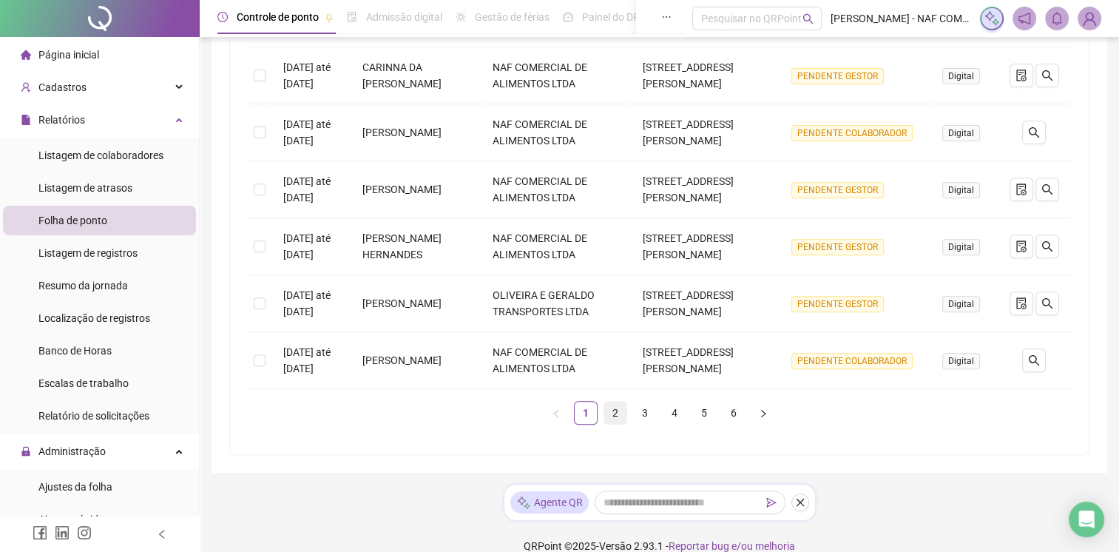
click at [618, 402] on link "2" at bounding box center [615, 413] width 22 height 22
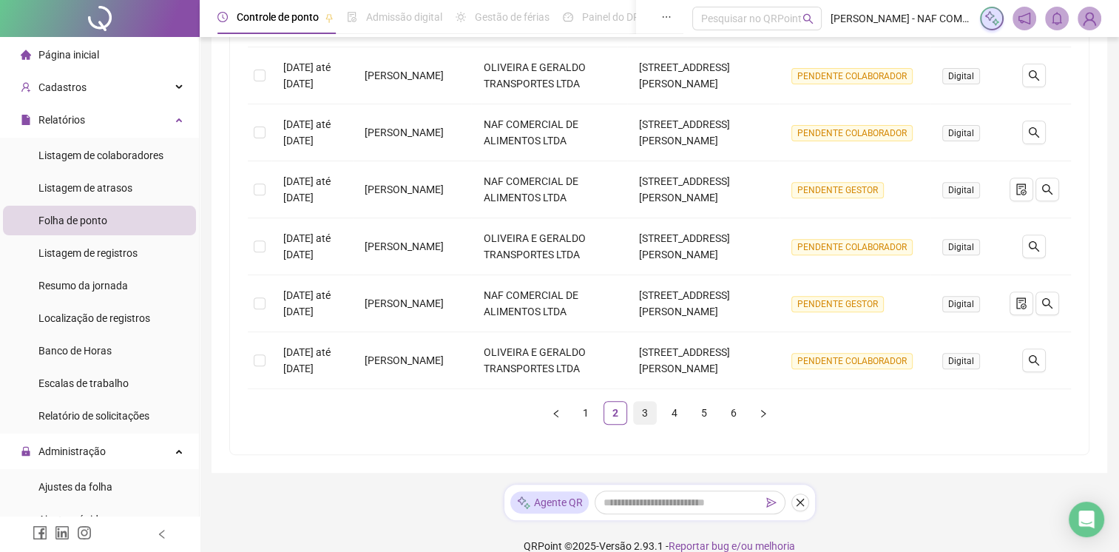
click at [642, 414] on link "3" at bounding box center [645, 413] width 22 height 22
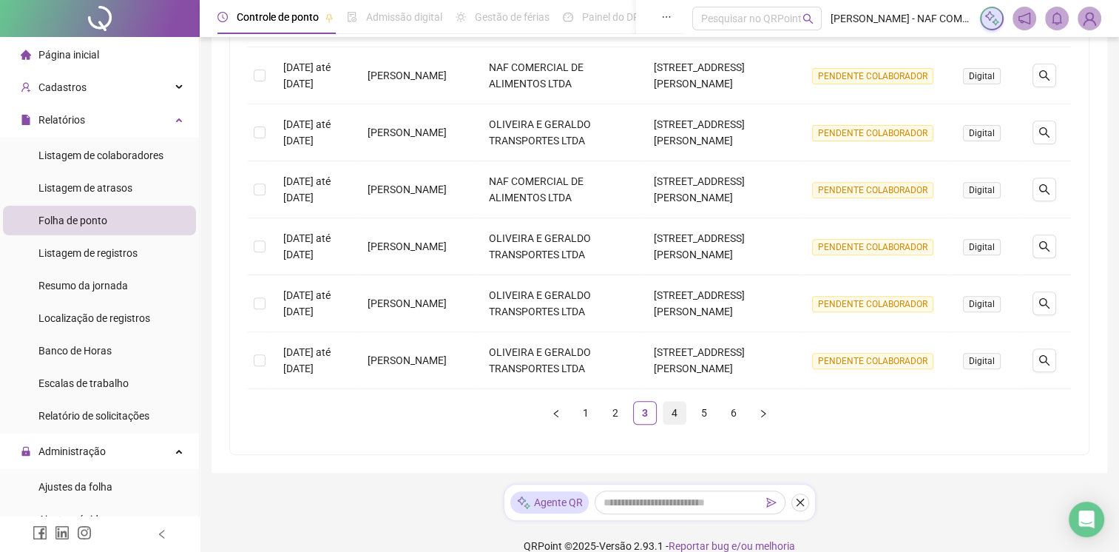
click at [677, 402] on link "4" at bounding box center [675, 413] width 22 height 22
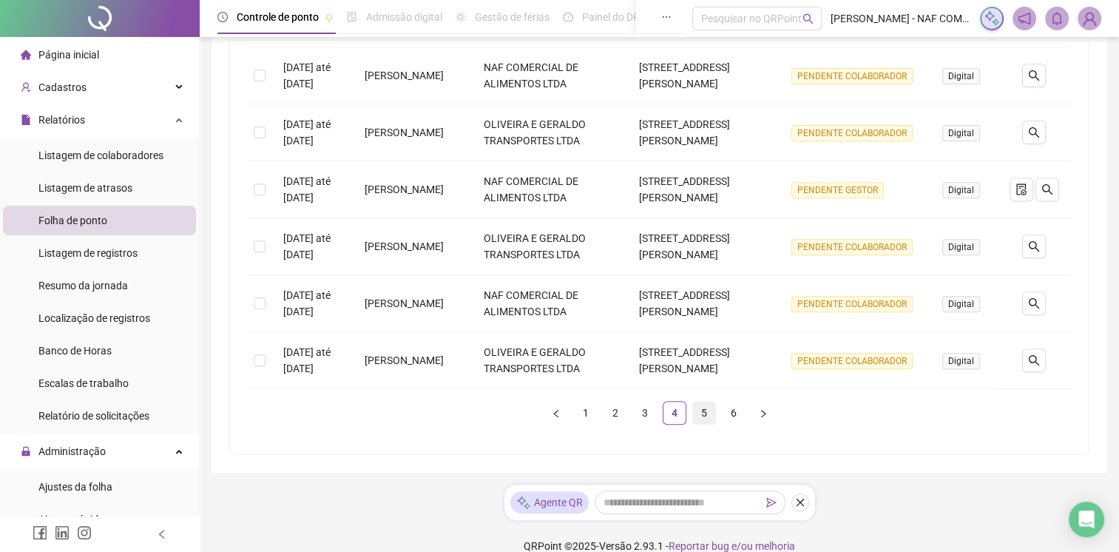
click at [697, 402] on link "5" at bounding box center [704, 413] width 22 height 22
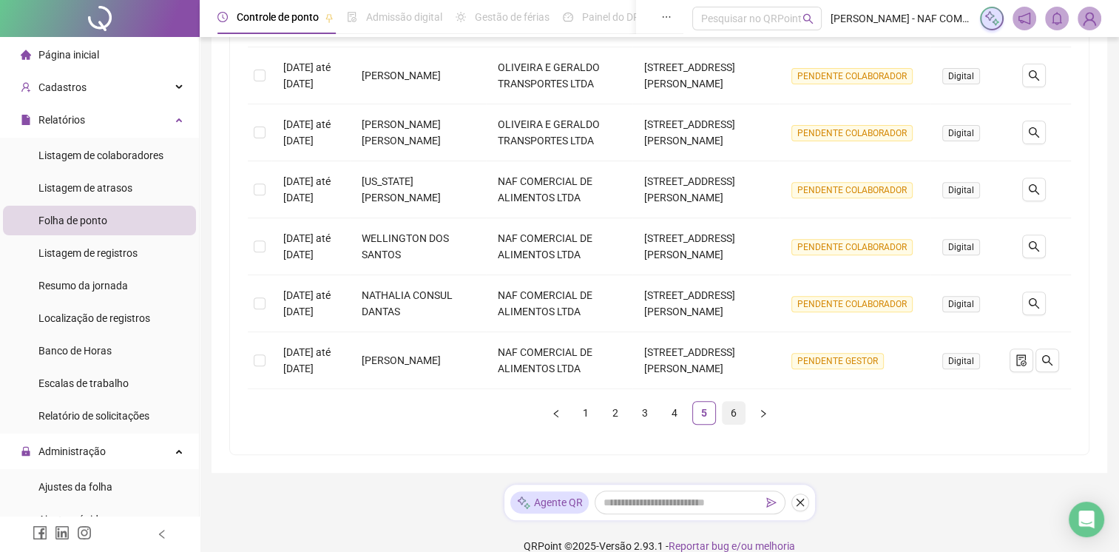
click at [729, 402] on link "6" at bounding box center [734, 413] width 22 height 22
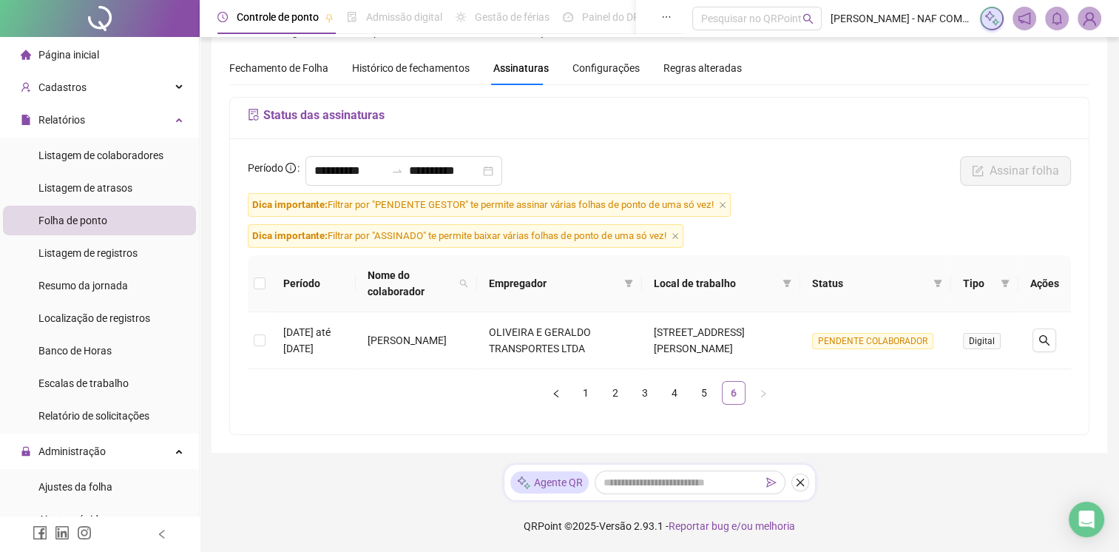
scroll to position [37, 0]
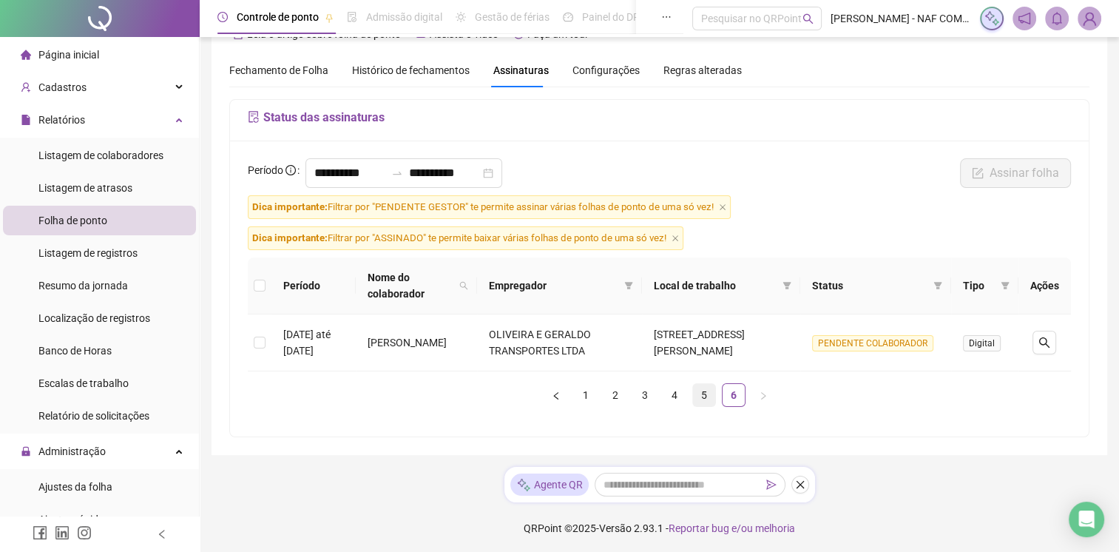
click at [709, 401] on link "5" at bounding box center [704, 395] width 22 height 22
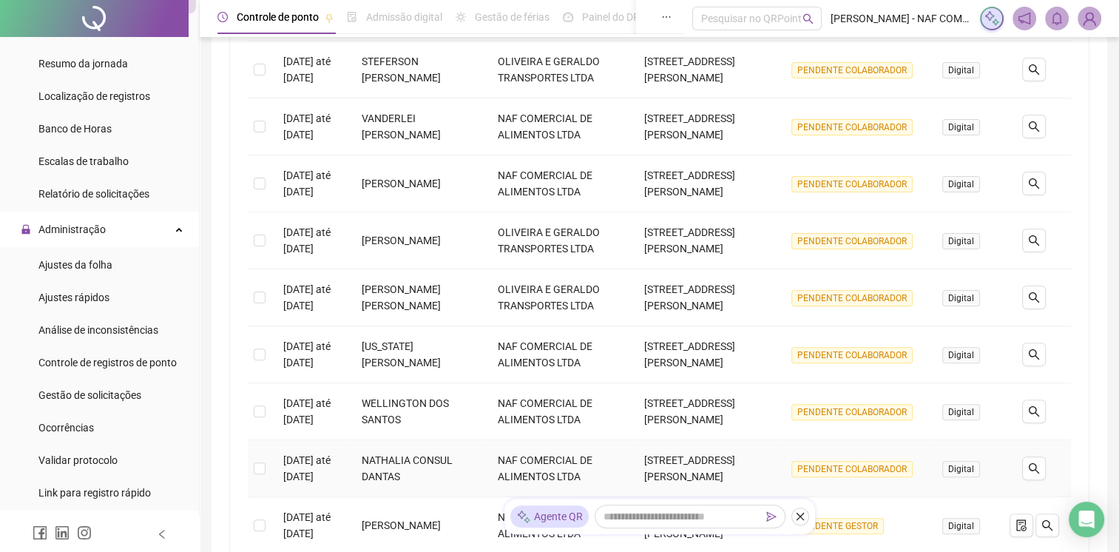
scroll to position [532, 0]
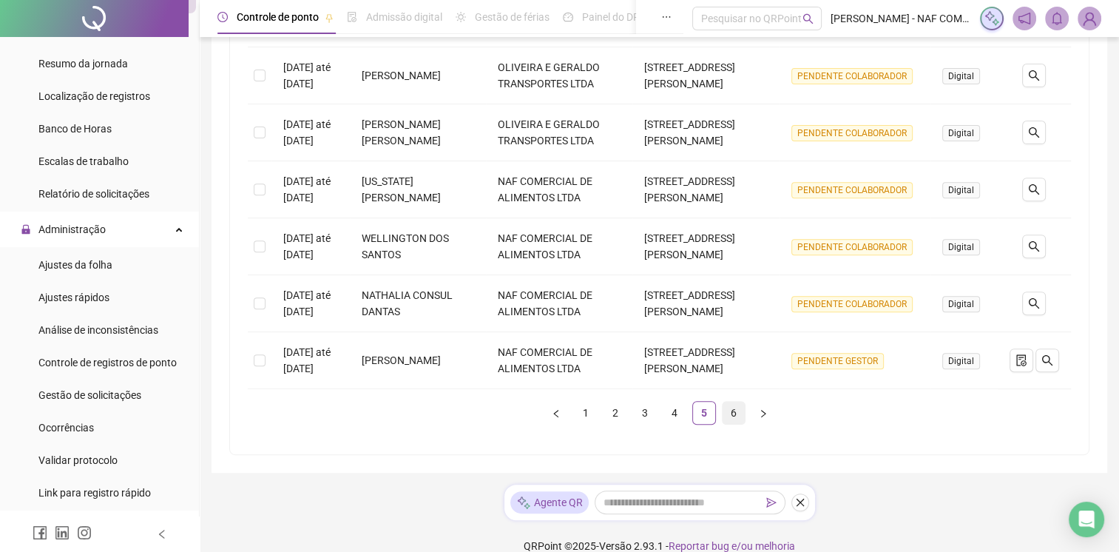
click at [737, 402] on link "6" at bounding box center [734, 413] width 22 height 22
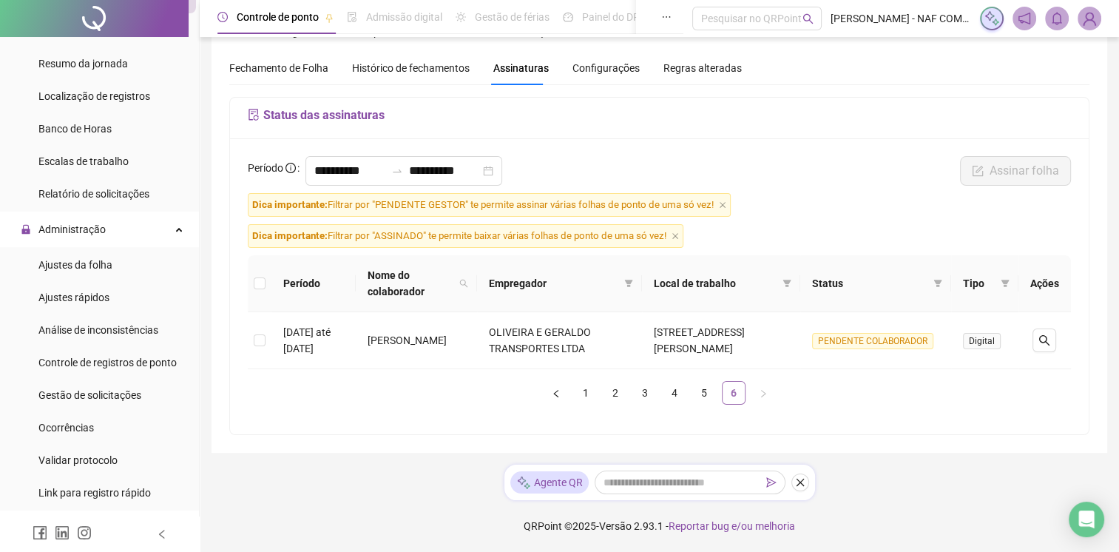
scroll to position [37, 0]
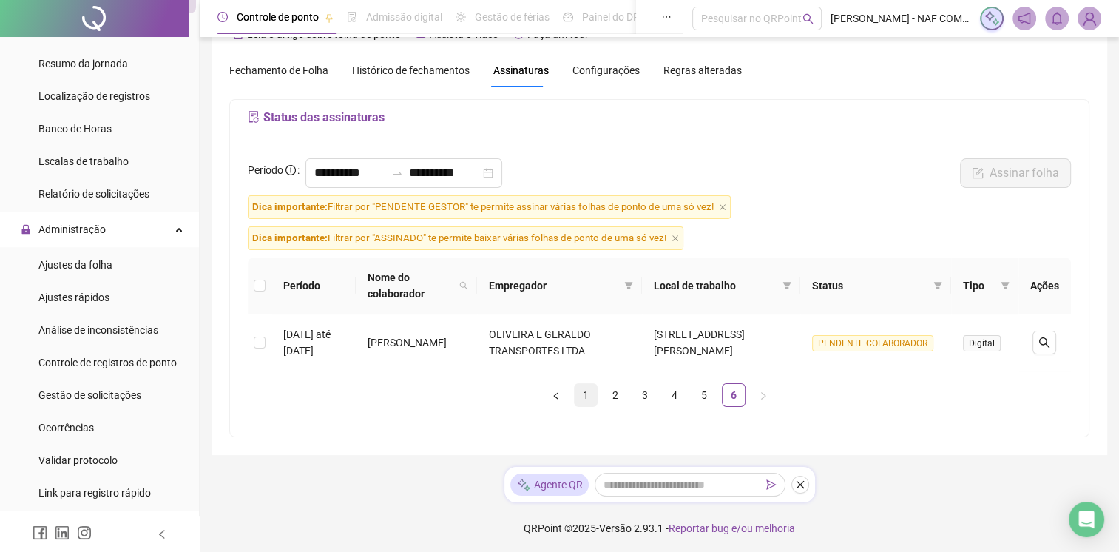
click at [583, 392] on link "1" at bounding box center [586, 395] width 22 height 22
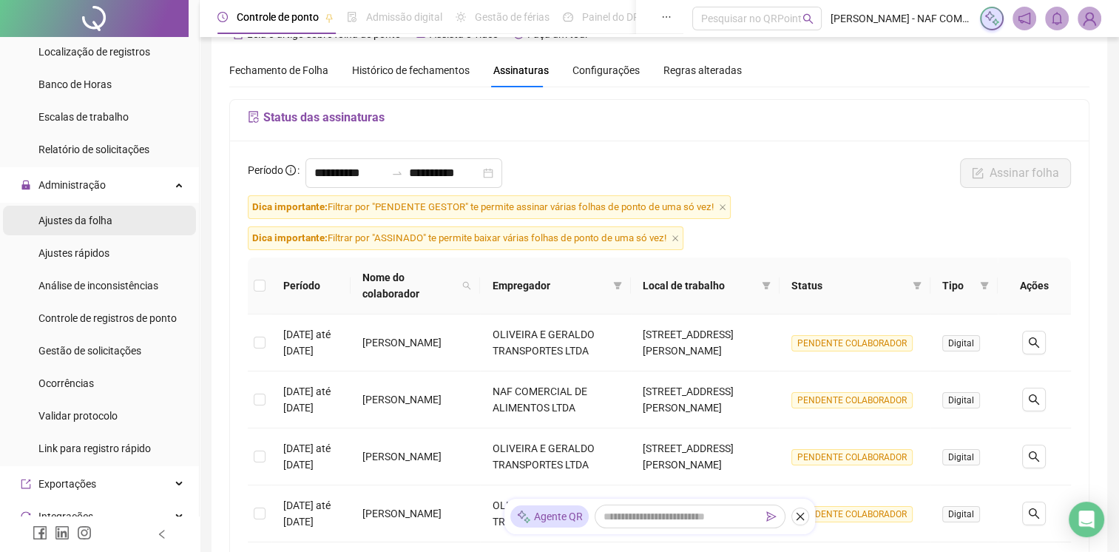
scroll to position [296, 0]
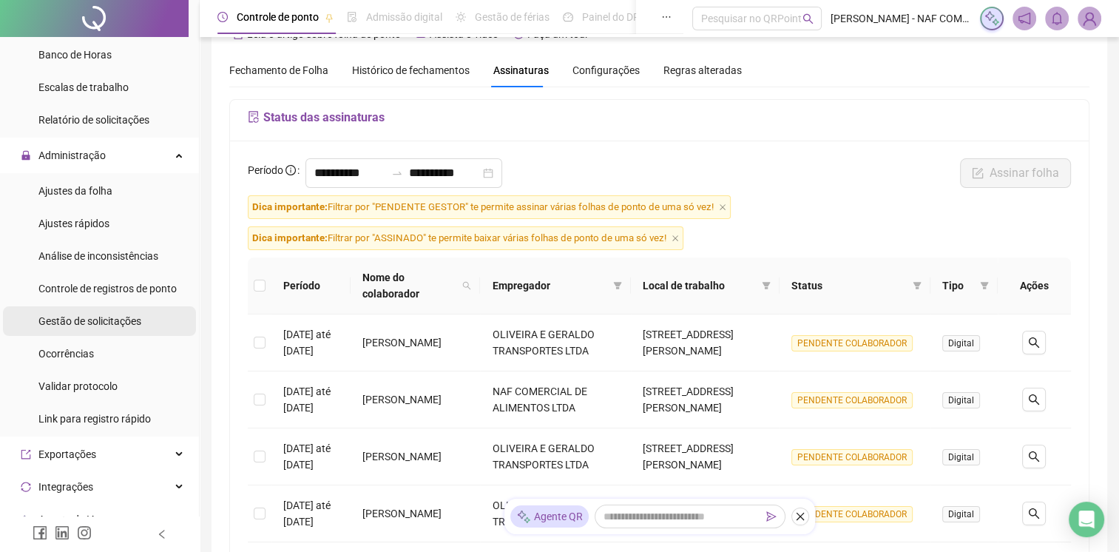
click at [126, 327] on div "Gestão de solicitações" at bounding box center [89, 321] width 103 height 30
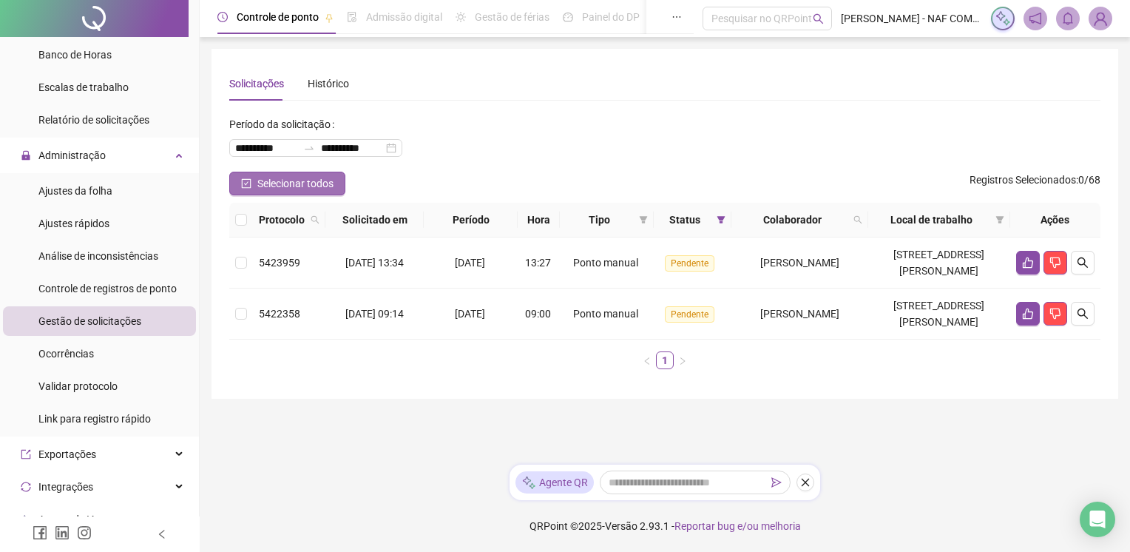
click at [269, 180] on span "Selecionar todos" at bounding box center [295, 183] width 76 height 16
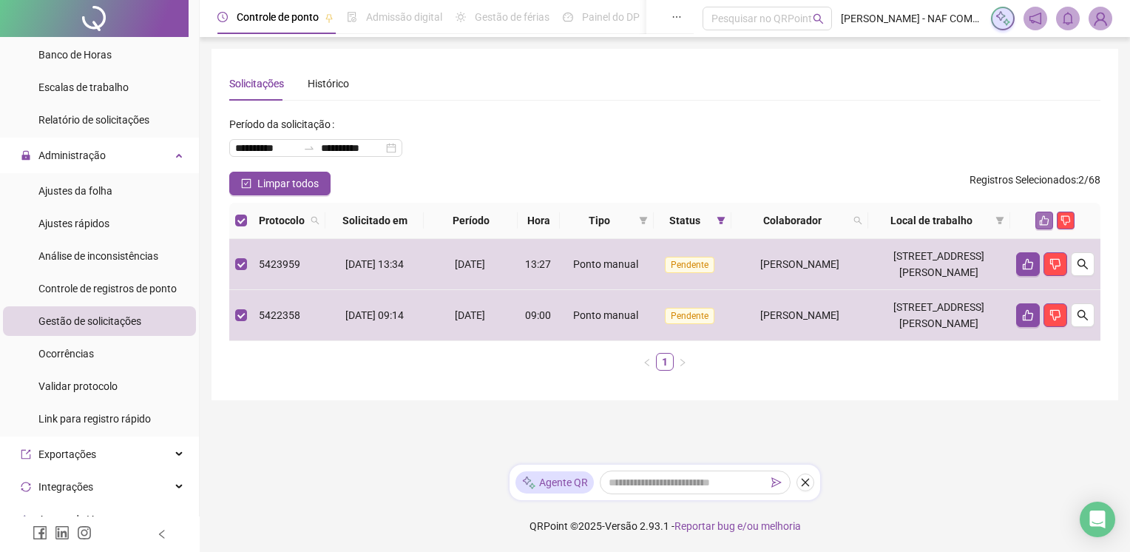
click at [1049, 219] on icon "like" at bounding box center [1045, 221] width 10 height 10
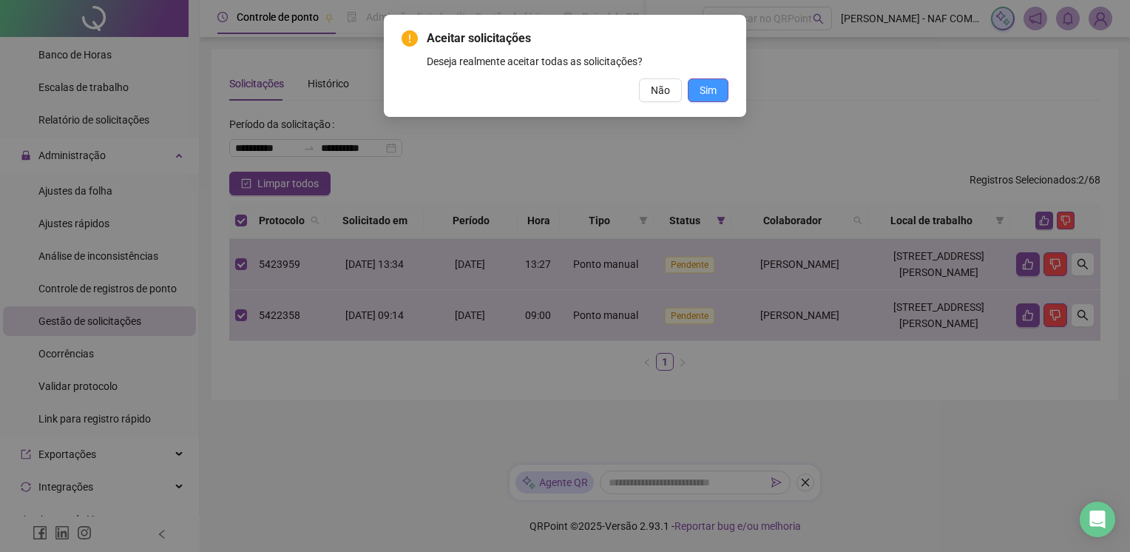
click at [702, 88] on span "Sim" at bounding box center [708, 90] width 17 height 16
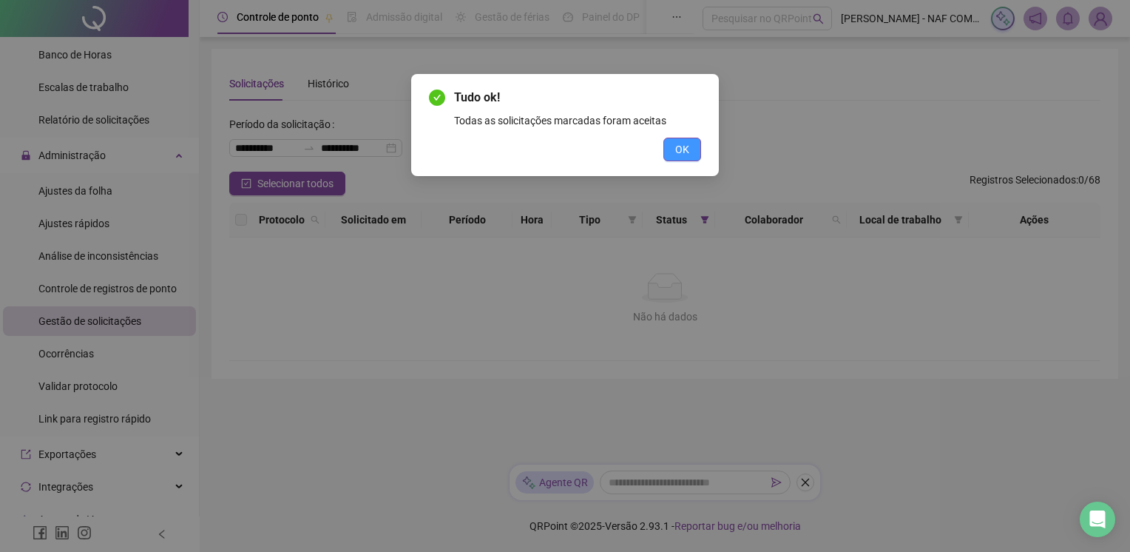
click at [688, 144] on span "OK" at bounding box center [682, 149] width 14 height 16
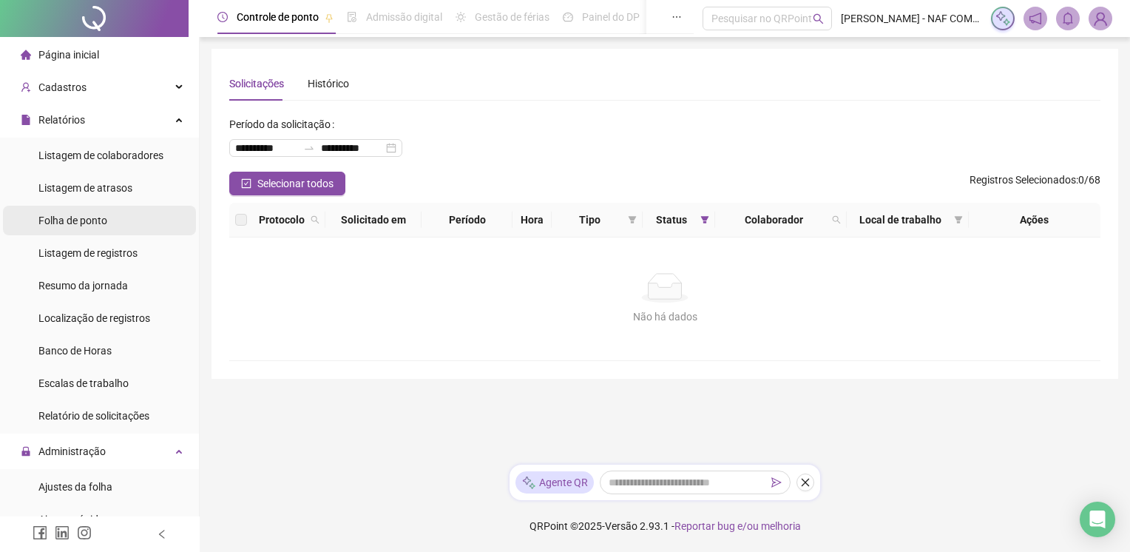
click at [129, 224] on li "Folha de ponto" at bounding box center [99, 221] width 193 height 30
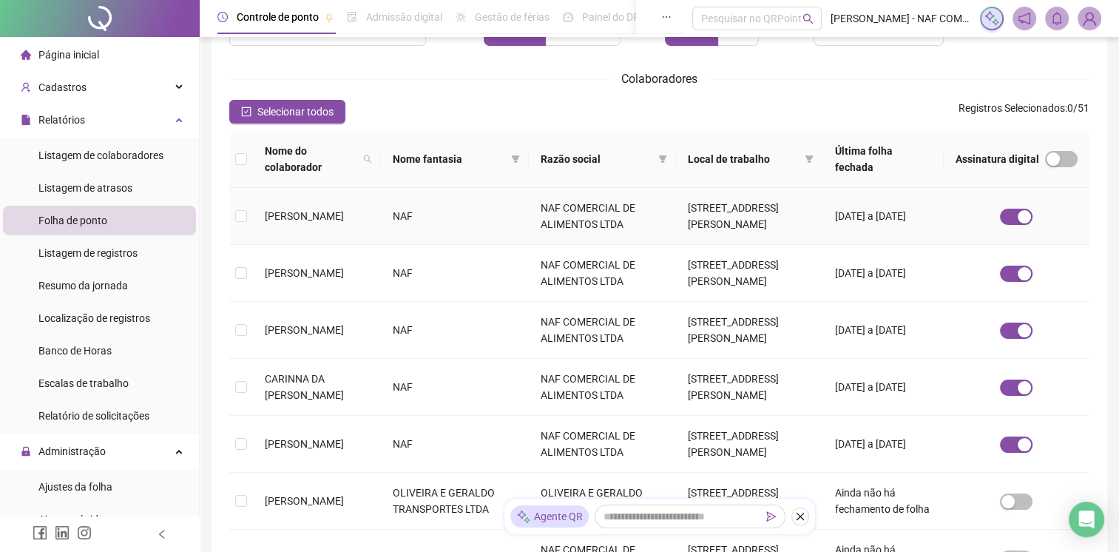
scroll to position [148, 0]
